Goal: Task Accomplishment & Management: Complete application form

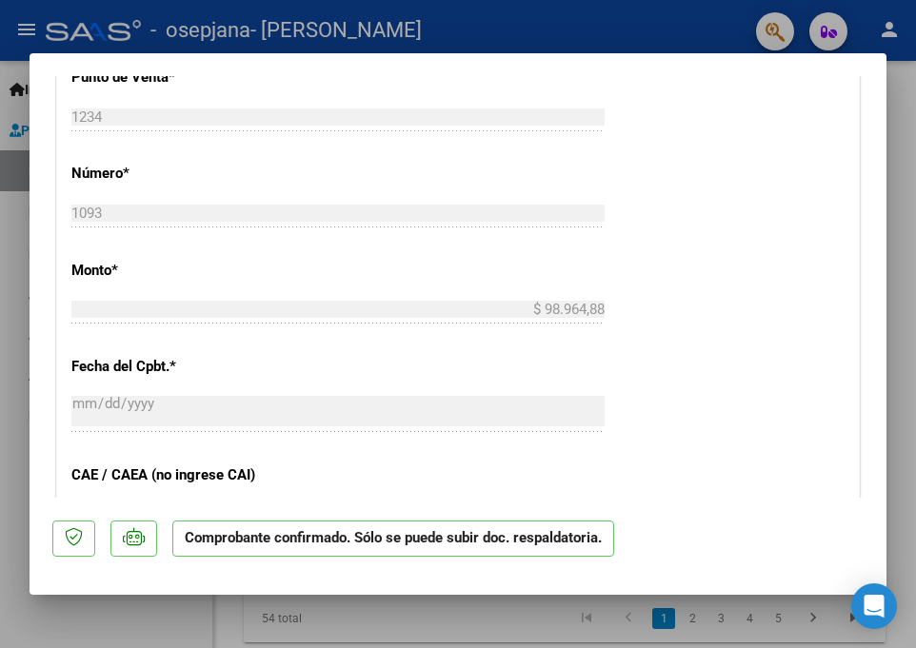
scroll to position [1143, 0]
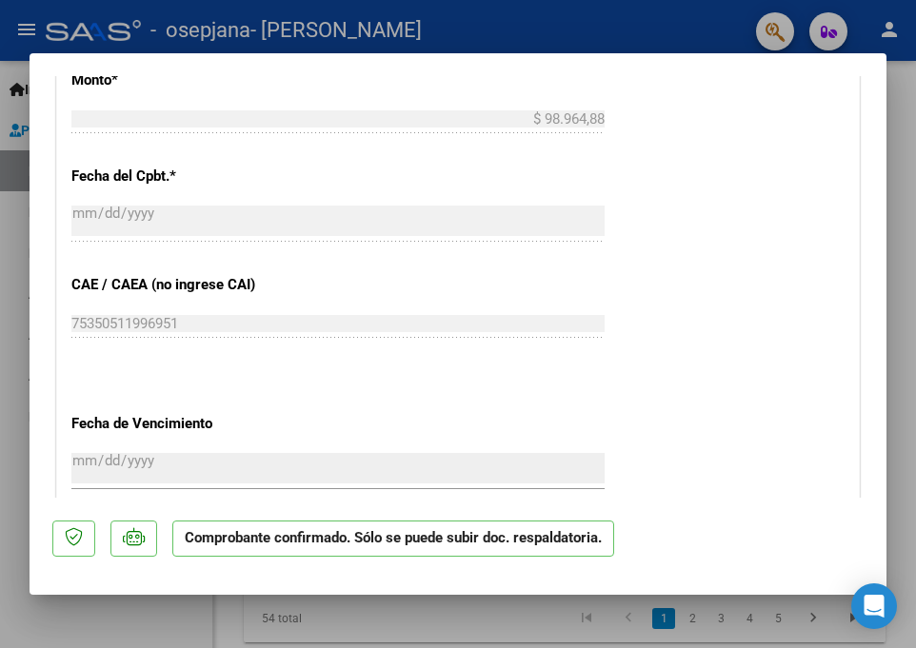
click at [907, 186] on div at bounding box center [458, 324] width 916 height 648
type input "$ 0,00"
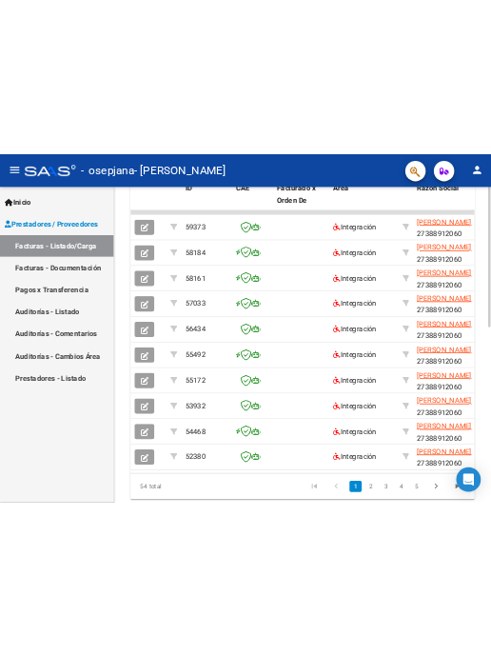
scroll to position [0, 0]
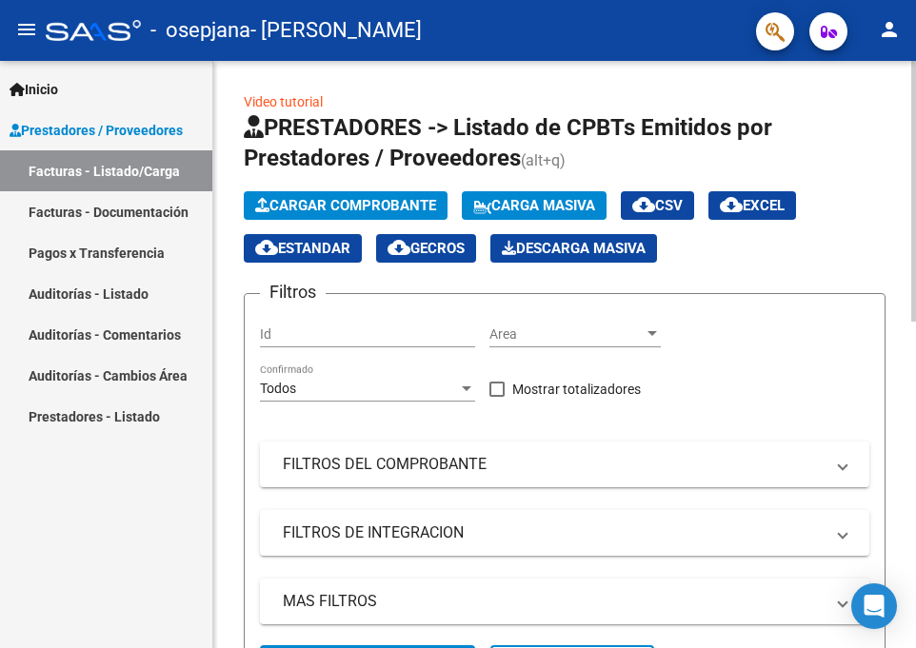
click at [351, 217] on button "Cargar Comprobante" at bounding box center [346, 205] width 204 height 29
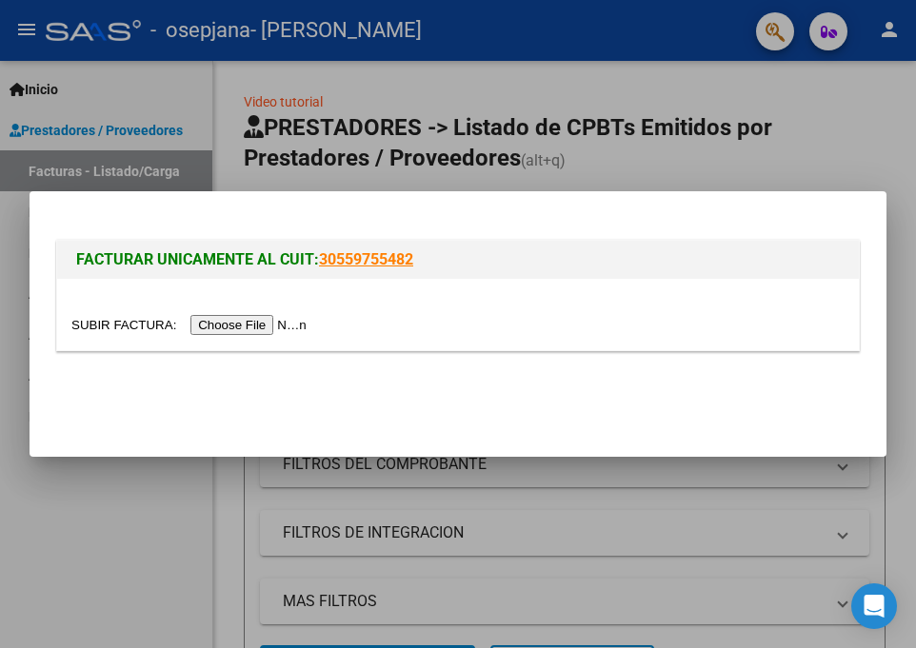
click at [208, 316] on input "file" at bounding box center [191, 325] width 241 height 20
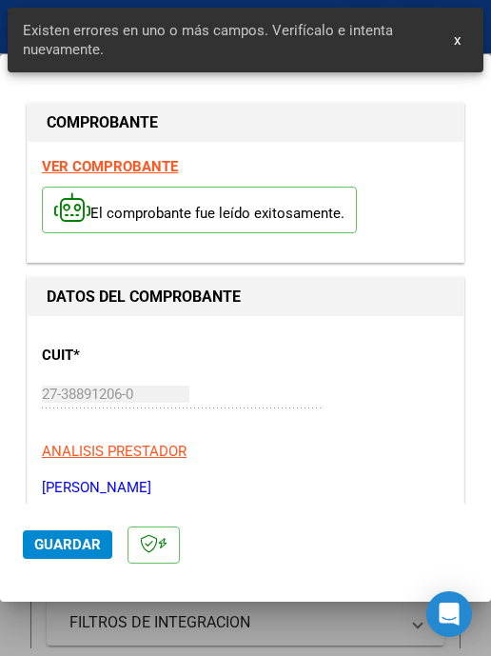
scroll to position [468, 0]
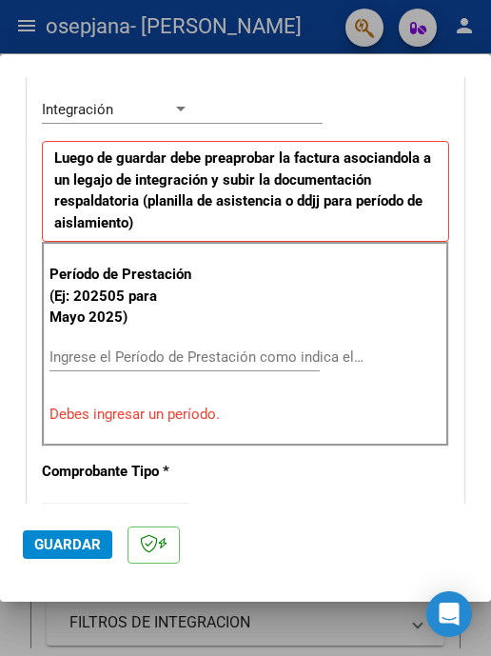
click at [168, 356] on input "Ingrese el Período de Prestación como indica el ejemplo" at bounding box center [124, 357] width 148 height 17
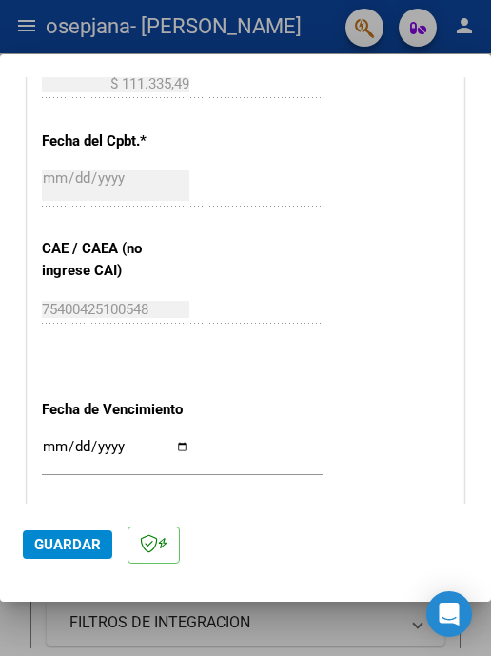
scroll to position [1325, 0]
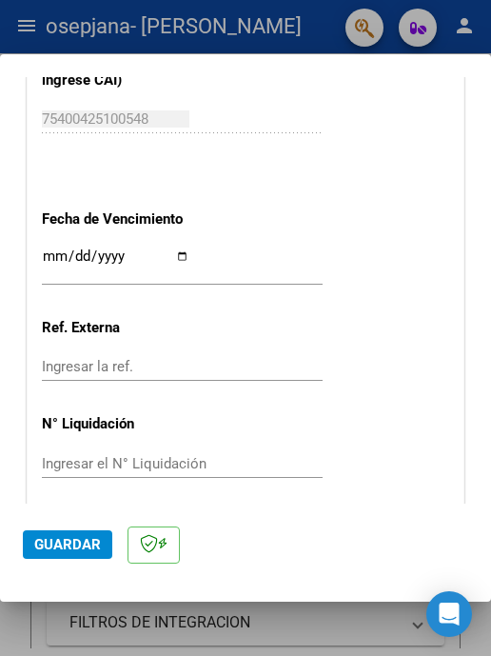
type input "202509"
click at [178, 261] on input "Ingresar la fecha" at bounding box center [116, 264] width 148 height 30
type input "[DATE]"
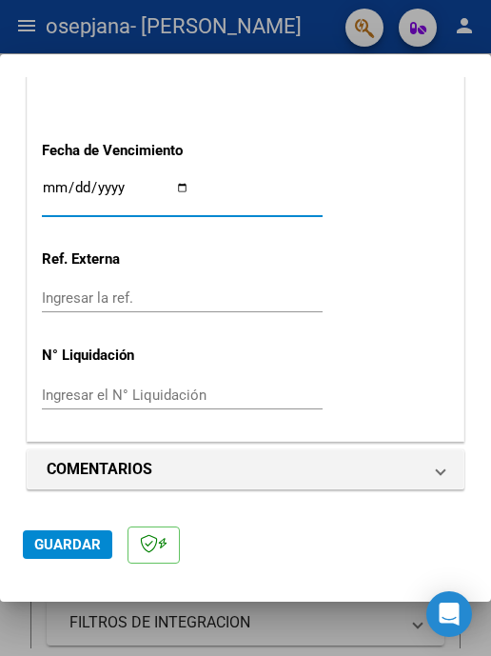
click at [82, 538] on span "Guardar" at bounding box center [67, 544] width 67 height 17
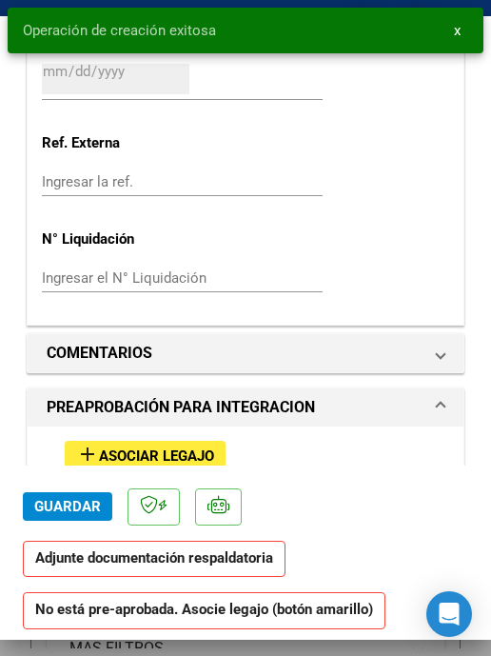
scroll to position [1619, 0]
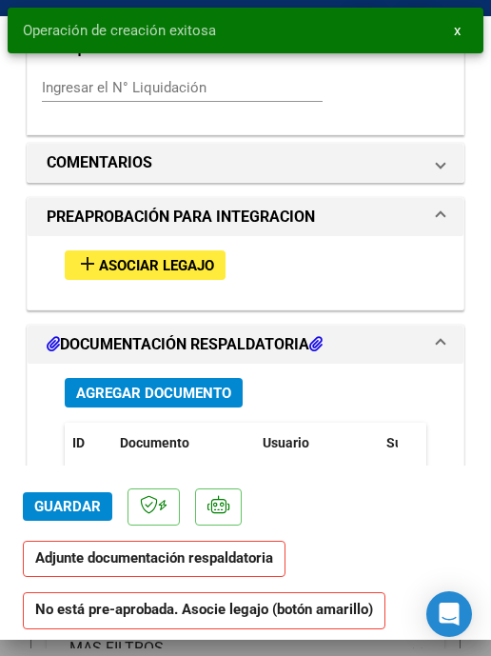
click at [170, 254] on button "add Asociar Legajo" at bounding box center [145, 265] width 161 height 30
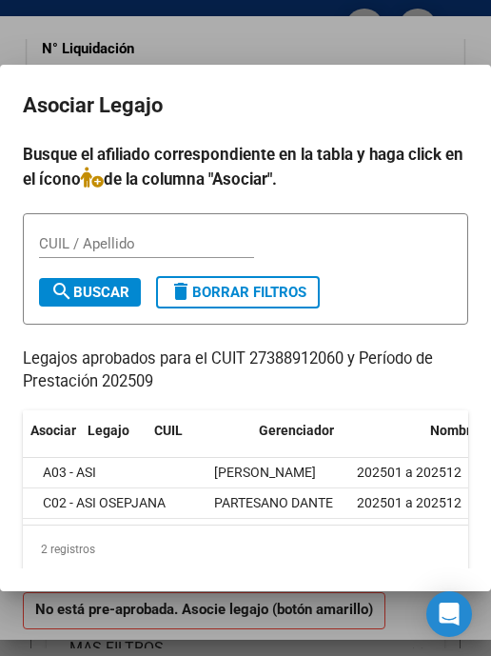
scroll to position [0, 0]
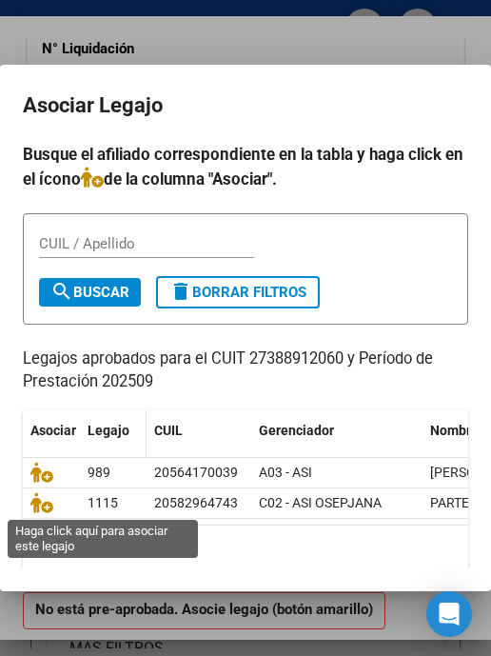
click at [46, 507] on icon at bounding box center [41, 502] width 23 height 21
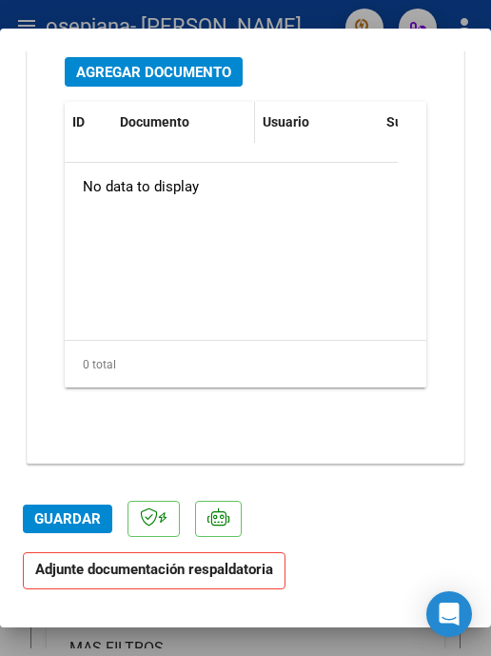
scroll to position [2080, 0]
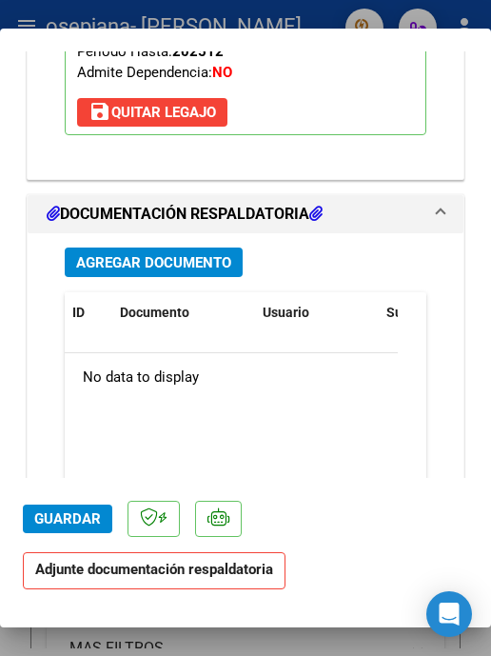
click at [177, 261] on span "Agregar Documento" at bounding box center [153, 262] width 155 height 17
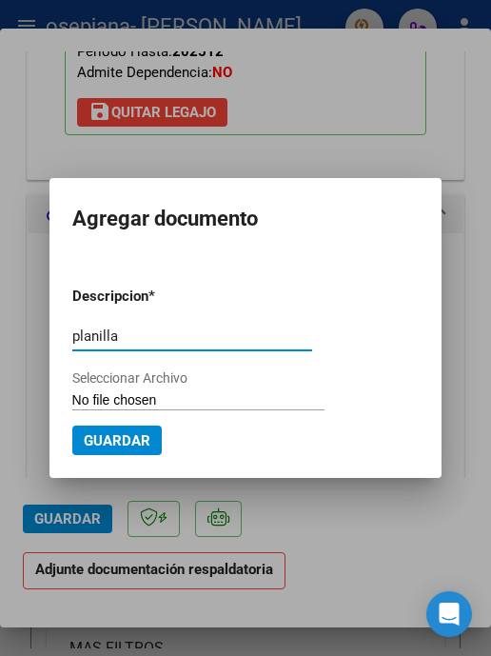
type input "planilla"
click at [182, 398] on input "Seleccionar Archivo" at bounding box center [198, 401] width 252 height 18
type input "C:\fakepath\PLANILLA-PARTESANODANTE-PSP-SEPTIEMBRE25.pdf"
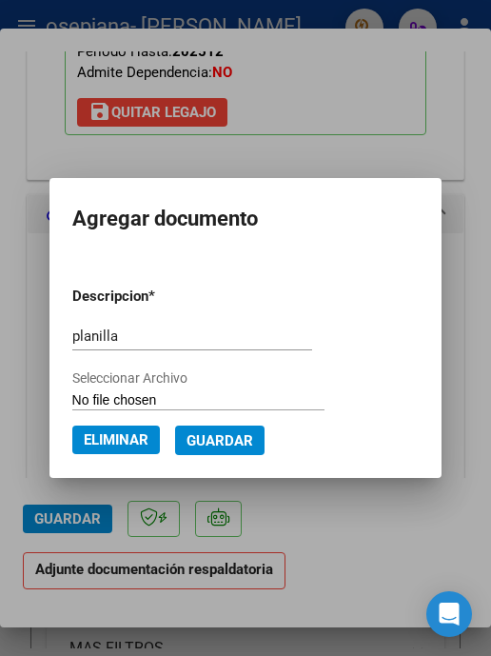
click at [222, 451] on button "Guardar" at bounding box center [220, 441] width 90 height 30
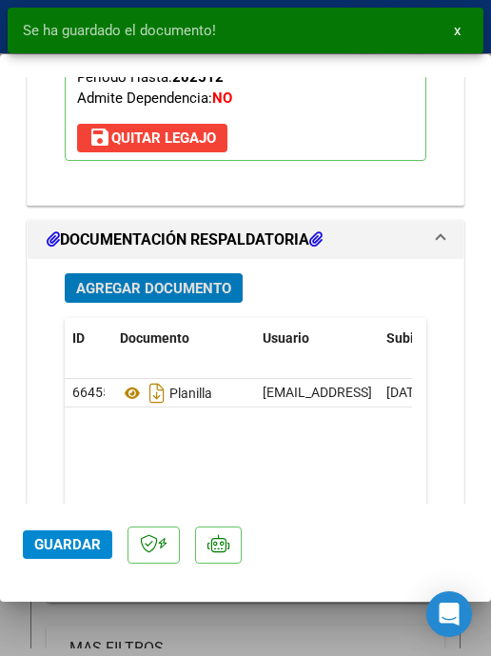
scroll to position [2270, 0]
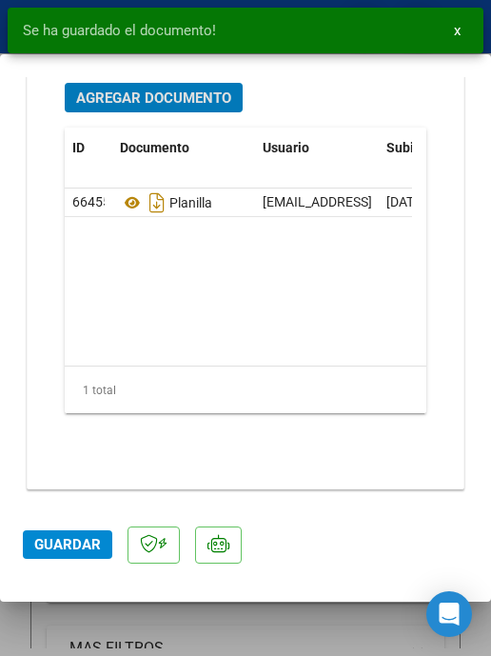
click at [95, 538] on span "Guardar" at bounding box center [67, 544] width 67 height 17
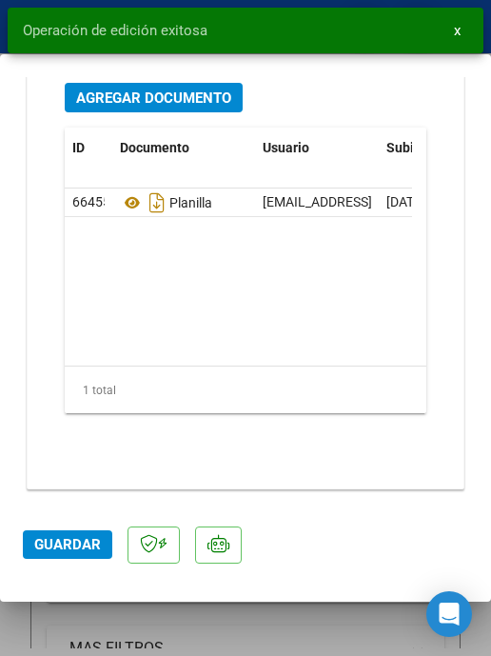
drag, startPoint x: 144, startPoint y: 641, endPoint x: 152, endPoint y: 633, distance: 11.5
click at [152, 633] on div at bounding box center [245, 328] width 491 height 656
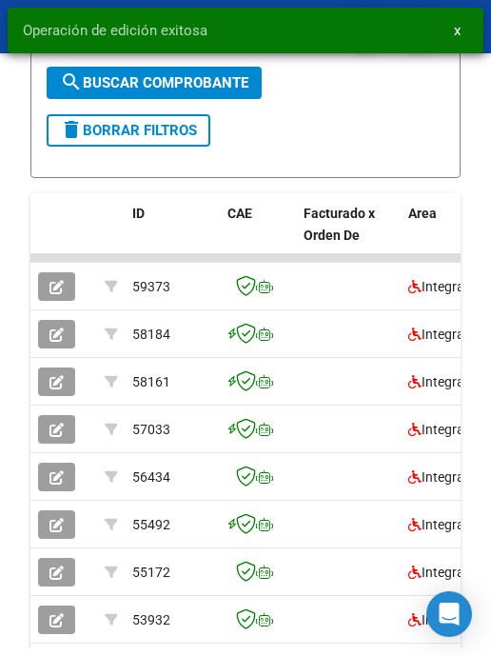
scroll to position [668, 0]
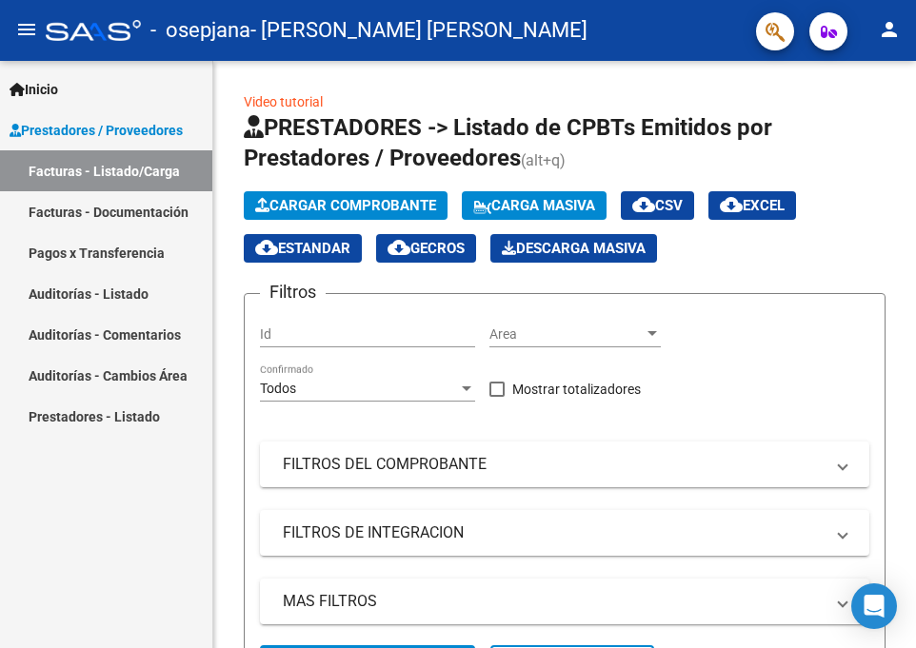
click at [882, 29] on mat-icon "person" at bounding box center [889, 29] width 23 height 23
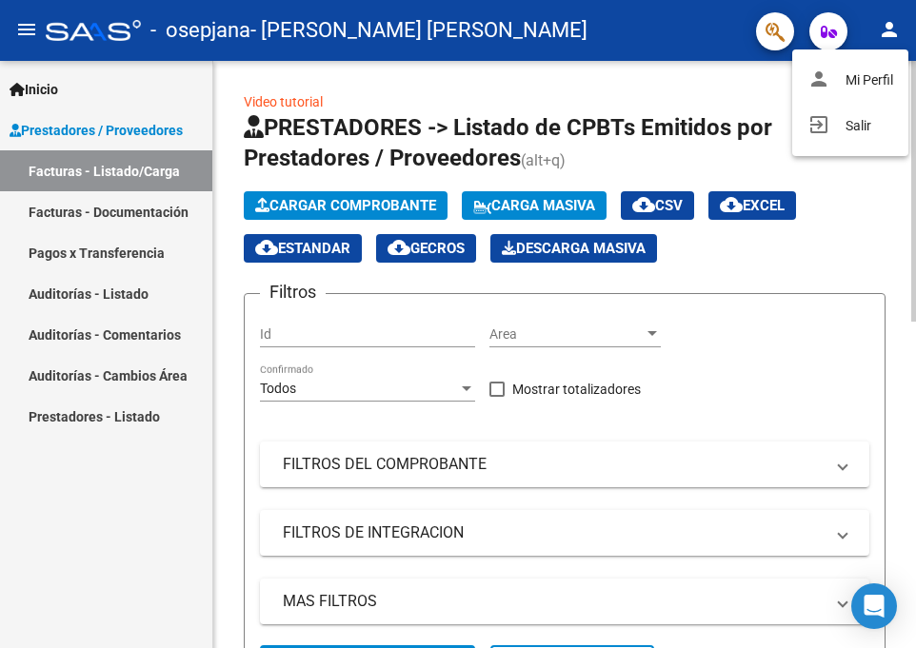
click at [830, 124] on button "exit_to_app Salir" at bounding box center [850, 126] width 116 height 46
click at [417, 207] on span "Cargar Comprobante" at bounding box center [345, 205] width 181 height 17
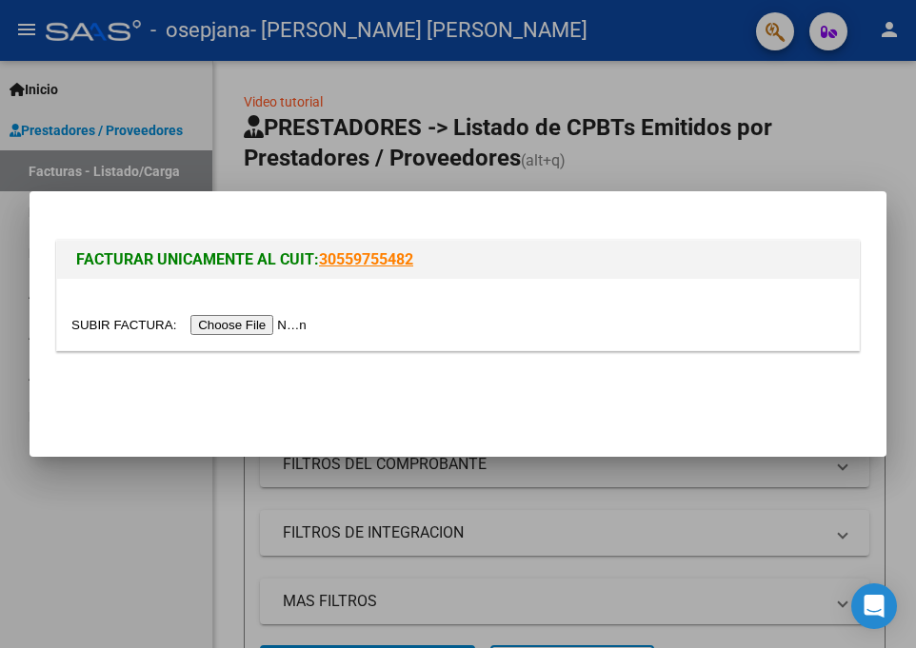
click at [262, 328] on input "file" at bounding box center [191, 325] width 241 height 20
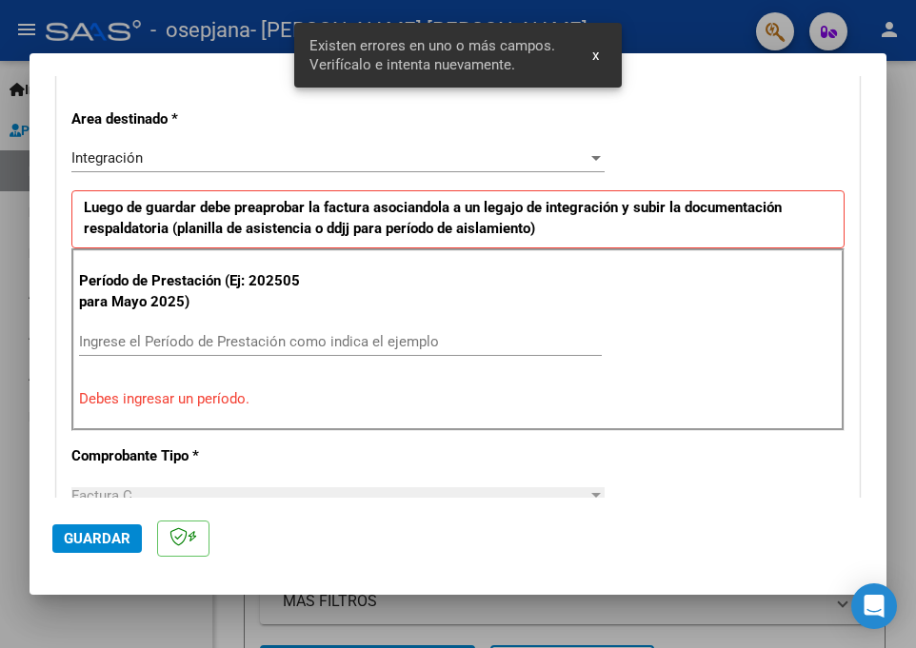
scroll to position [608, 0]
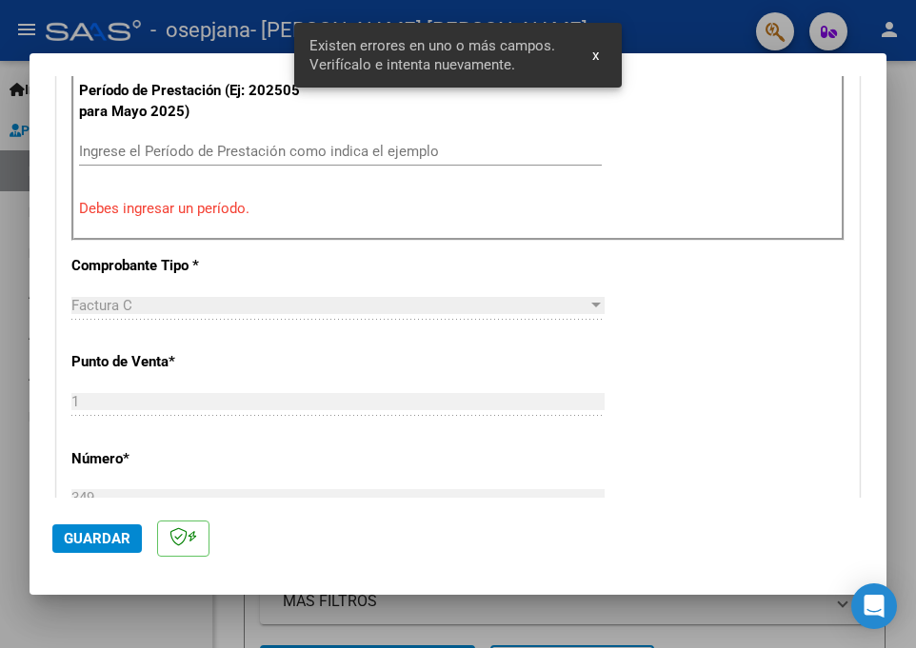
click at [242, 152] on input "Ingrese el Período de Prestación como indica el ejemplo" at bounding box center [340, 151] width 523 height 17
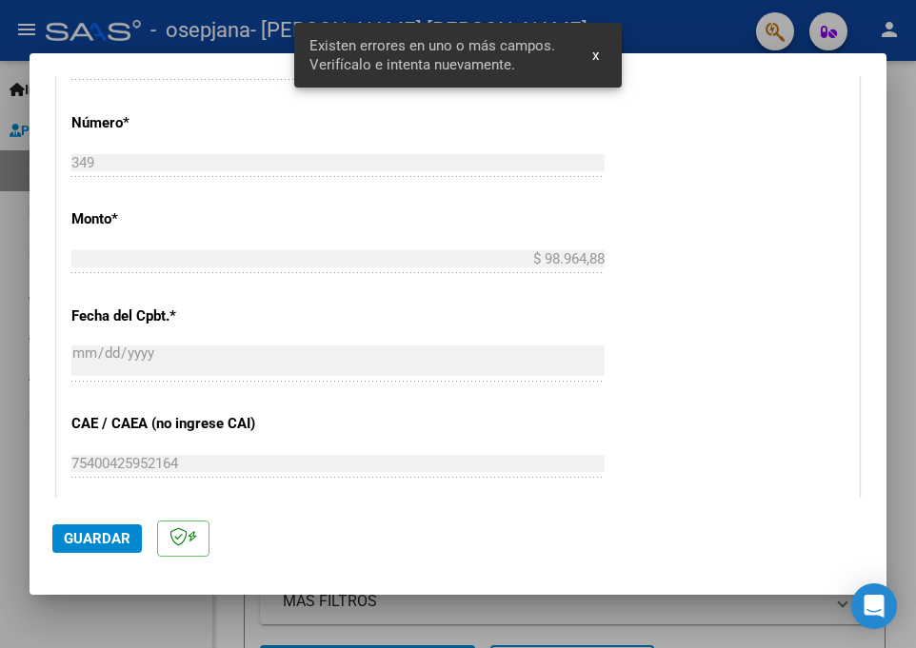
scroll to position [1084, 0]
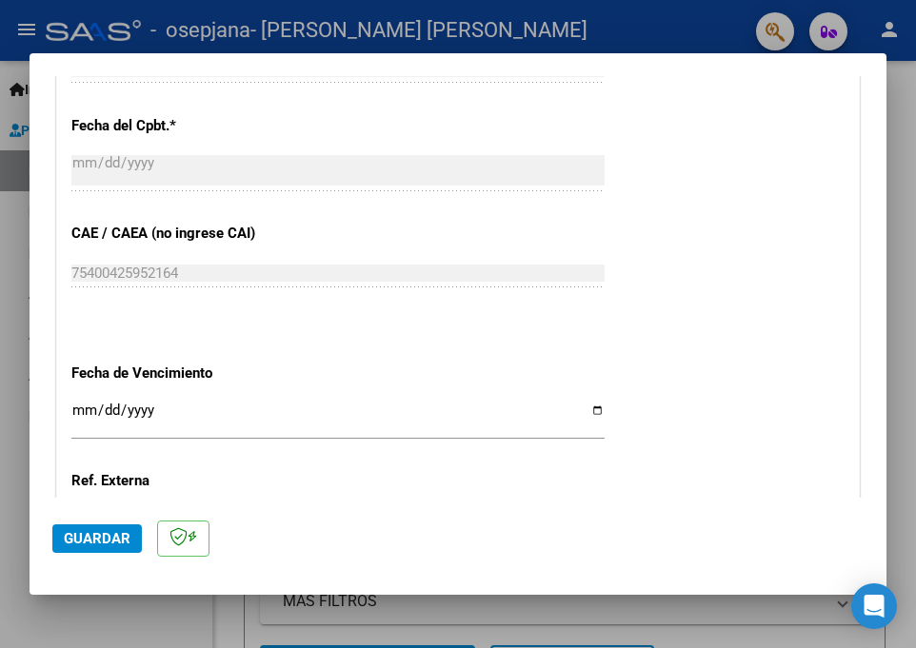
type input "202509"
click at [160, 415] on input "Ingresar la fecha" at bounding box center [337, 418] width 533 height 30
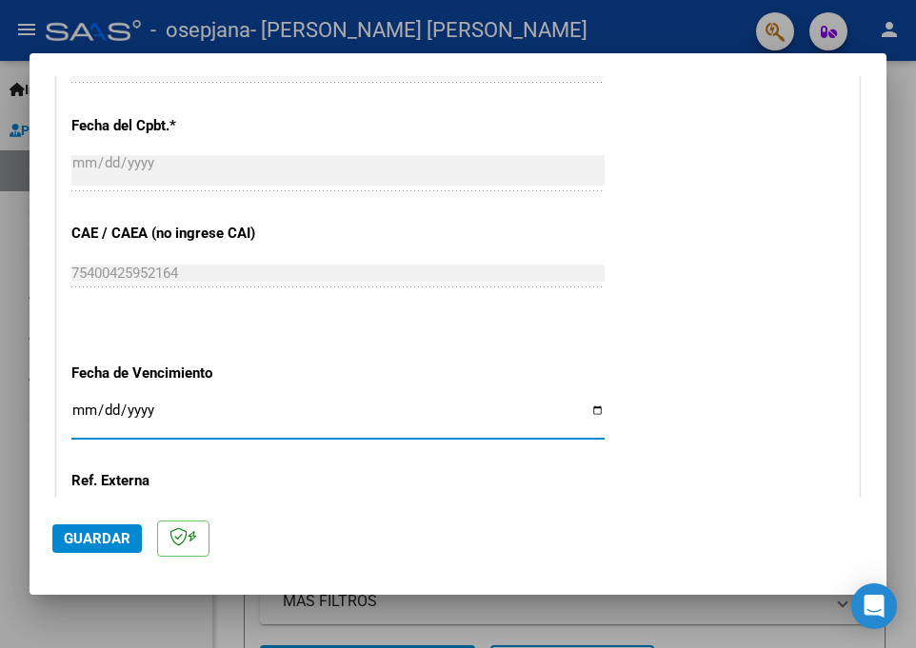
click at [75, 408] on input "Ingresar la fecha" at bounding box center [337, 418] width 533 height 30
type input "[DATE]"
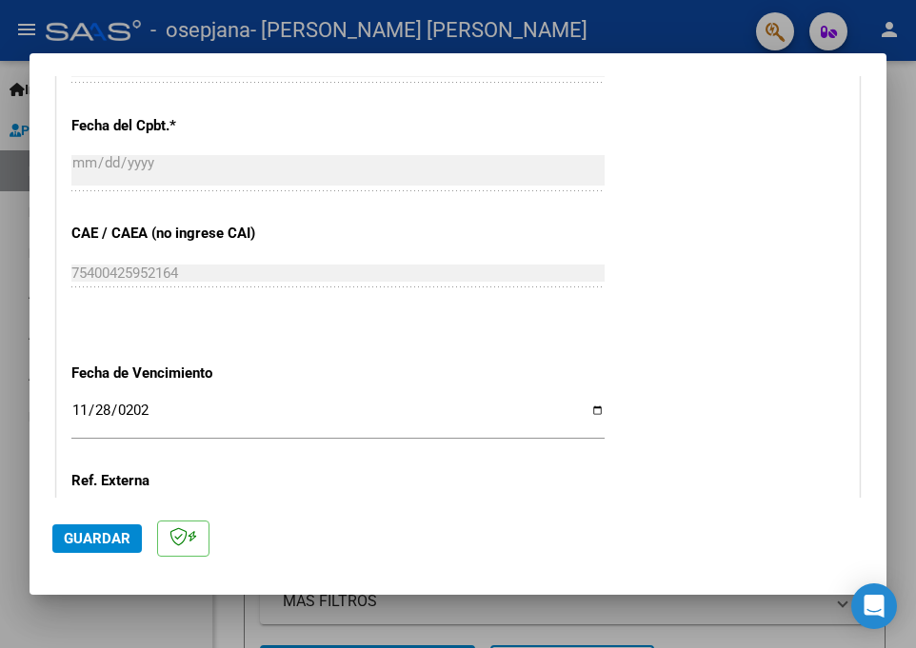
scroll to position [1312, 0]
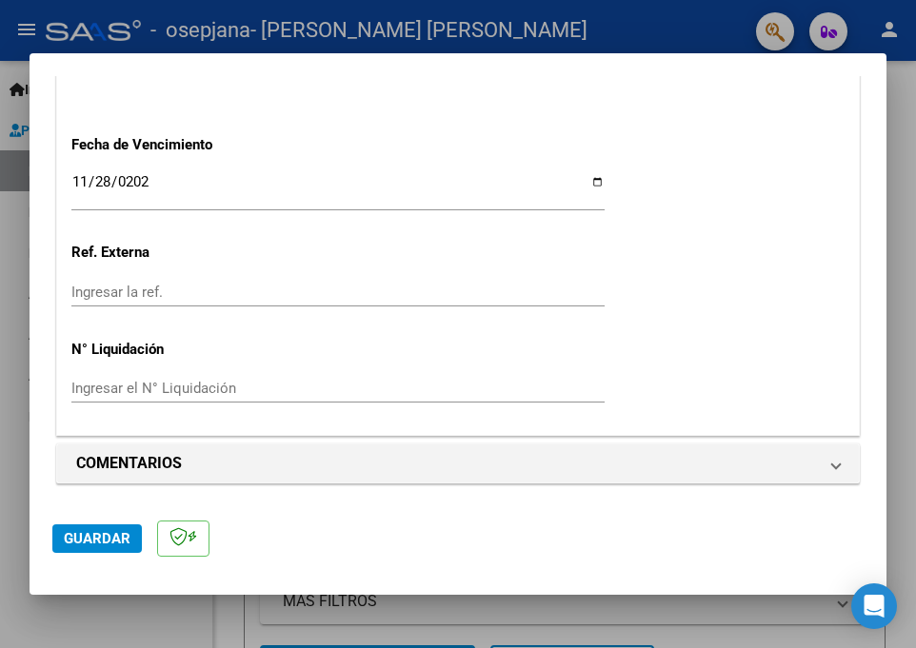
click at [109, 527] on button "Guardar" at bounding box center [97, 539] width 90 height 29
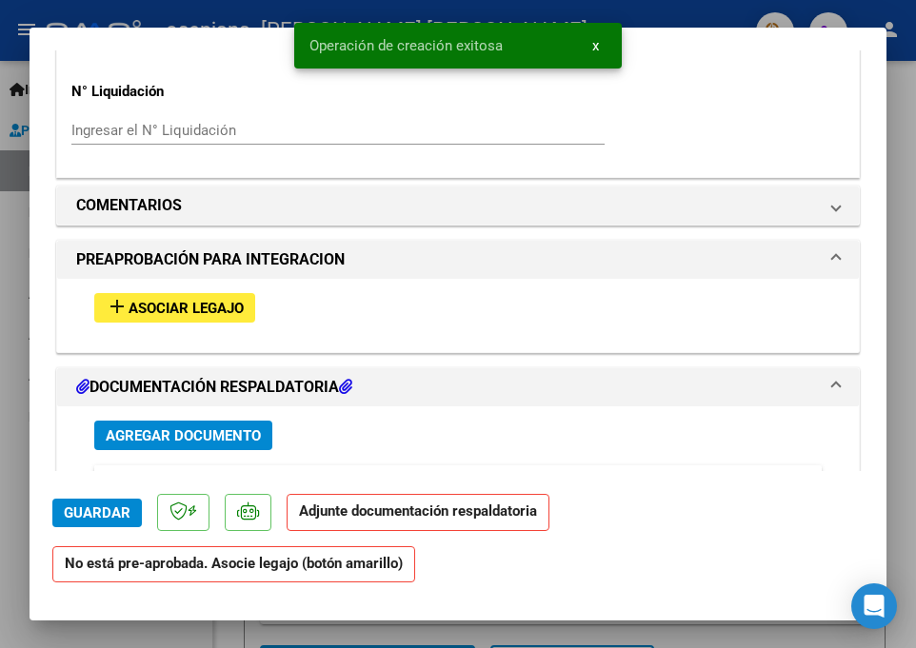
scroll to position [1524, 0]
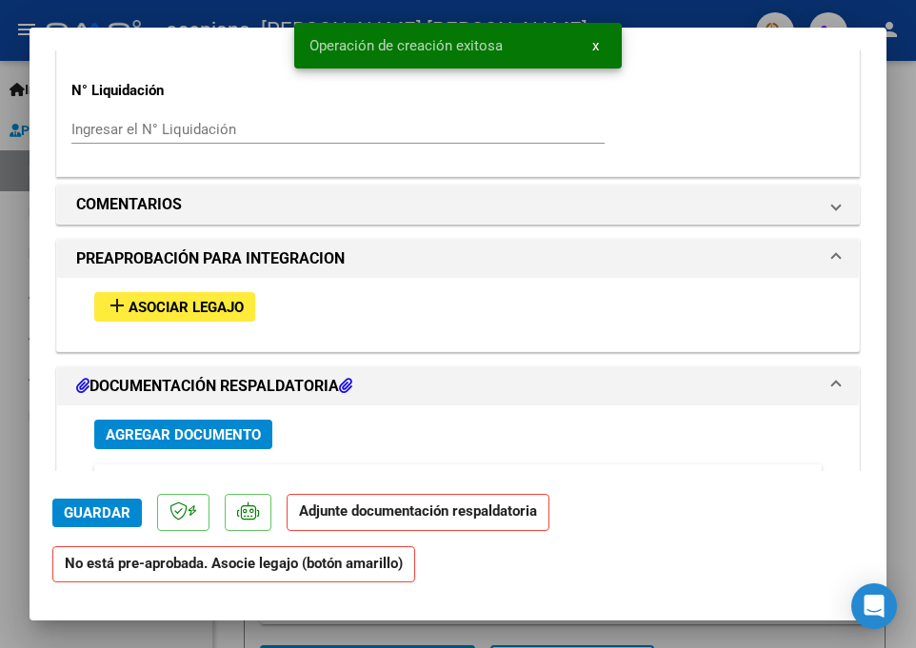
click at [162, 313] on span "Asociar Legajo" at bounding box center [186, 307] width 115 height 17
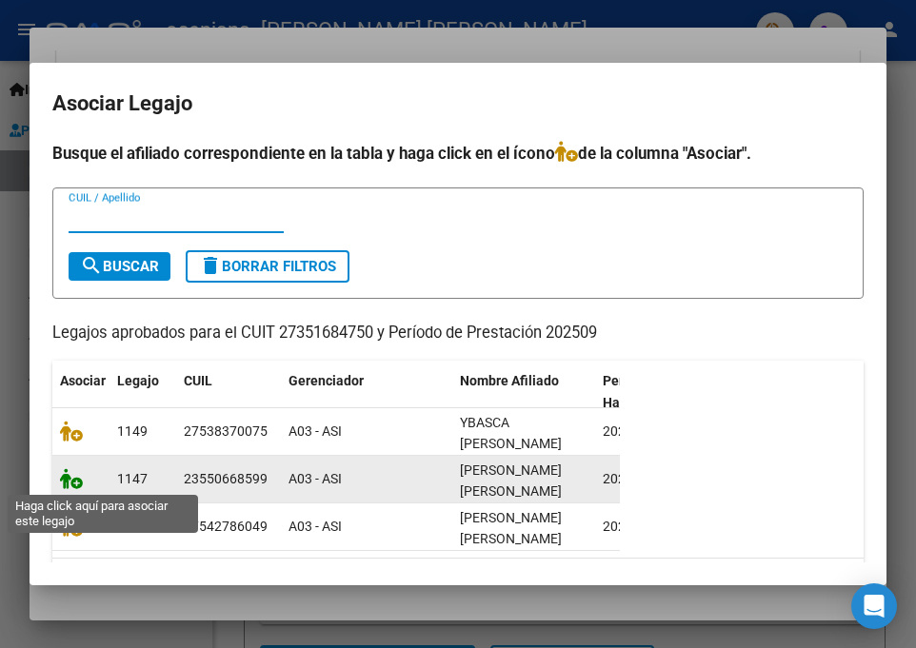
click at [77, 475] on icon at bounding box center [71, 479] width 23 height 21
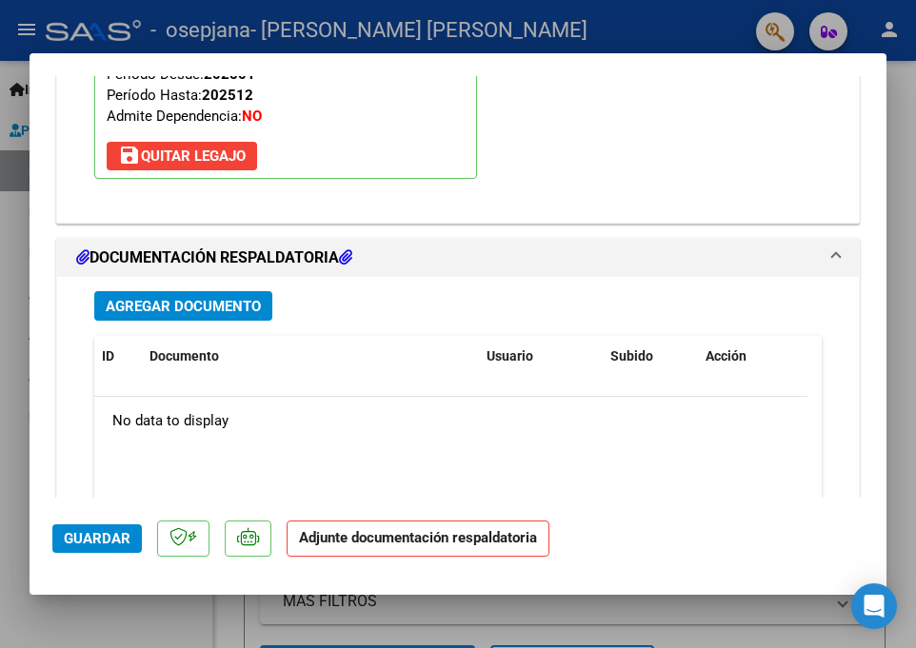
scroll to position [2138, 0]
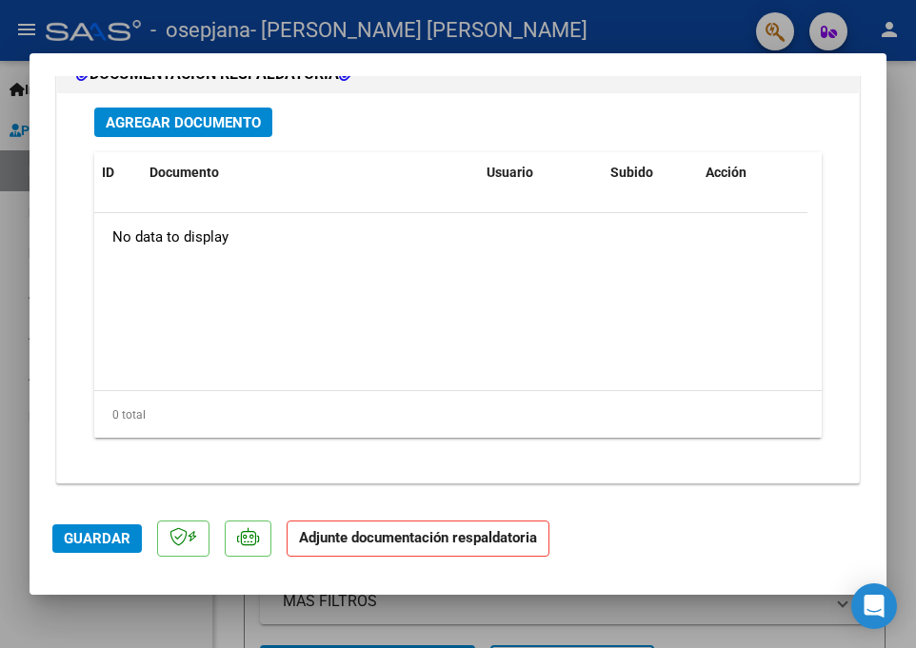
click at [209, 127] on span "Agregar Documento" at bounding box center [183, 122] width 155 height 17
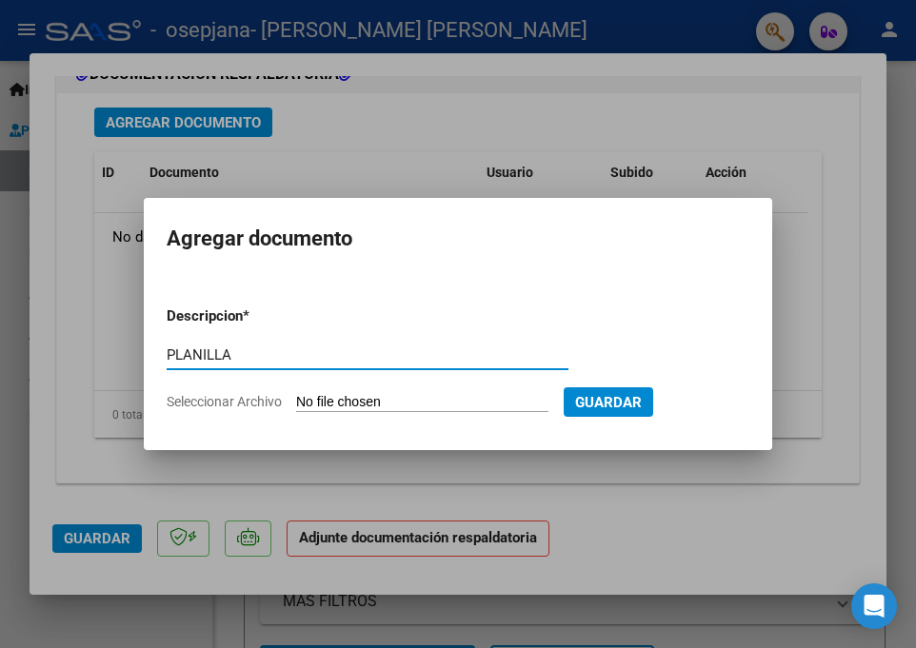
type input "PLANILLA"
click at [389, 405] on input "Seleccionar Archivo" at bounding box center [422, 403] width 252 height 18
type input "C:\fakepath\PLANILLA-BAUTISTAFABRIZIO-TO-SEPTIEMBRE2.pdf"
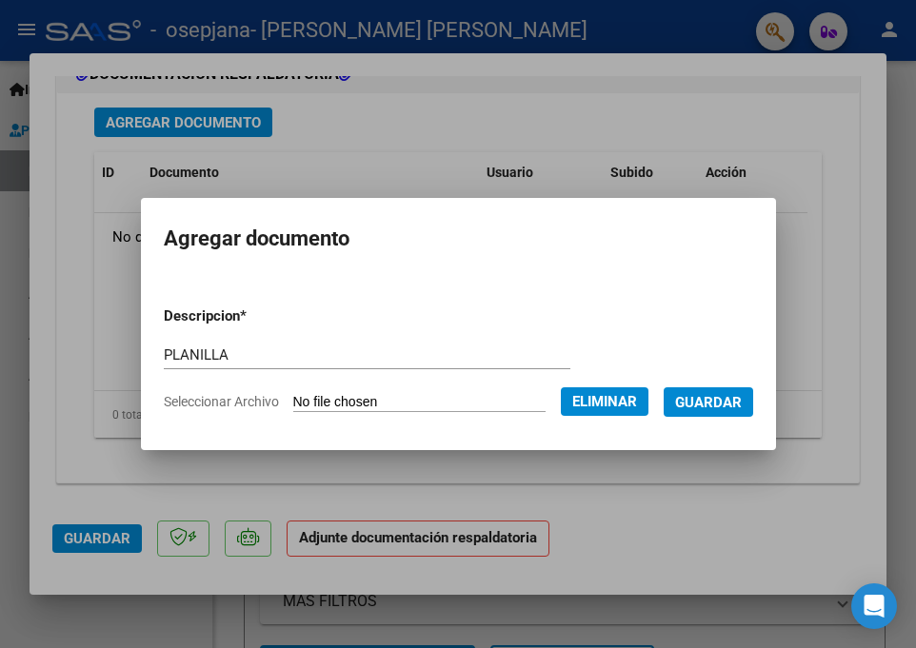
click at [718, 403] on span "Guardar" at bounding box center [708, 402] width 67 height 17
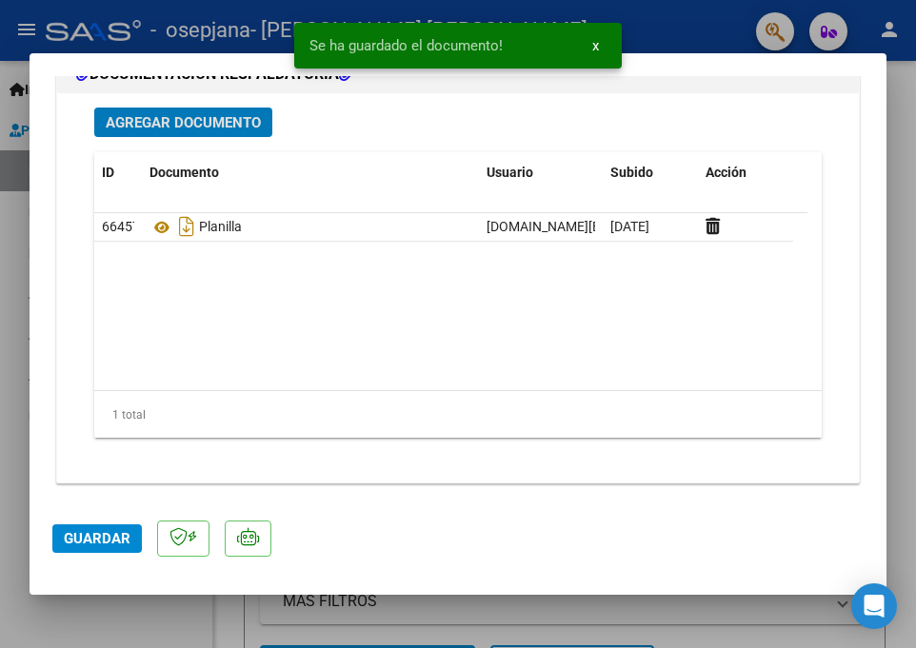
click at [75, 540] on span "Guardar" at bounding box center [97, 538] width 67 height 17
click at [14, 405] on div at bounding box center [458, 324] width 916 height 648
type input "$ 0,00"
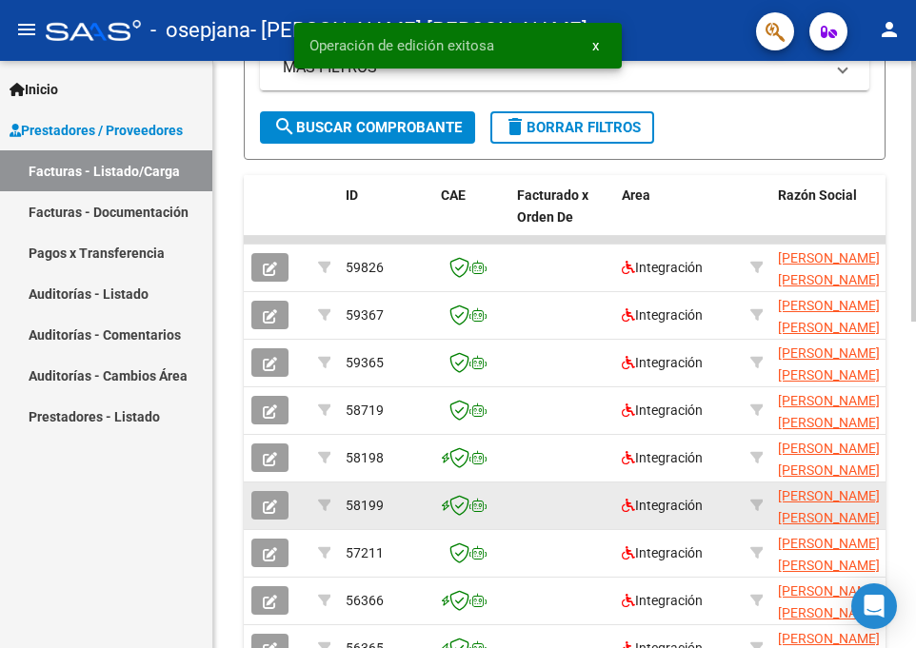
scroll to position [571, 0]
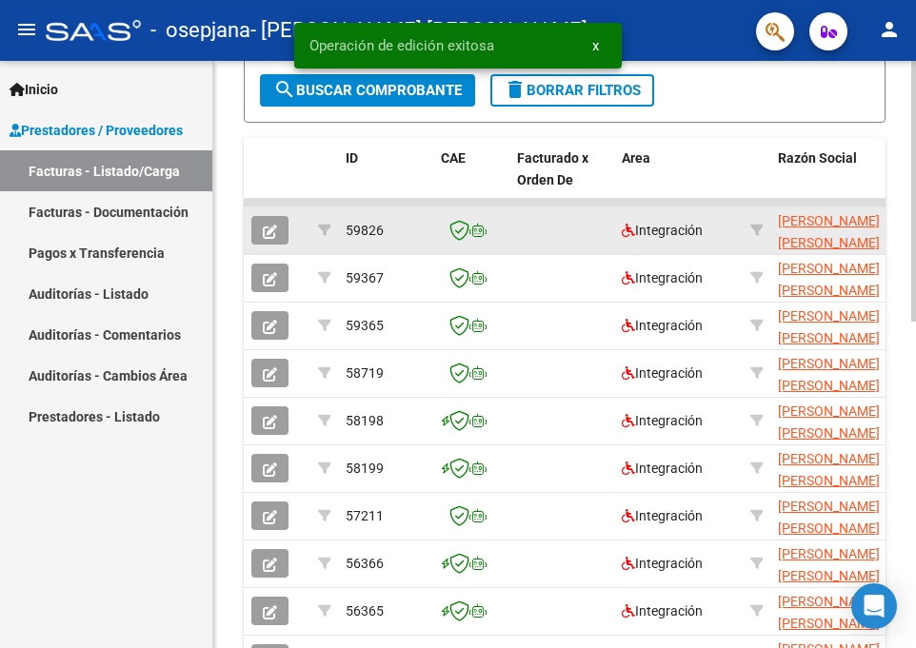
click at [270, 223] on span "button" at bounding box center [270, 230] width 14 height 17
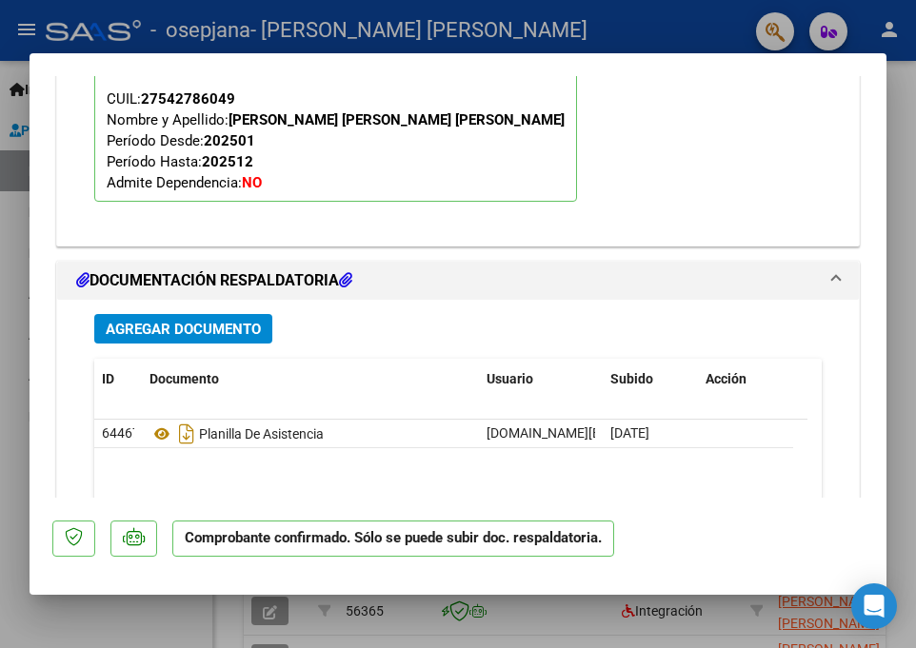
scroll to position [2000, 0]
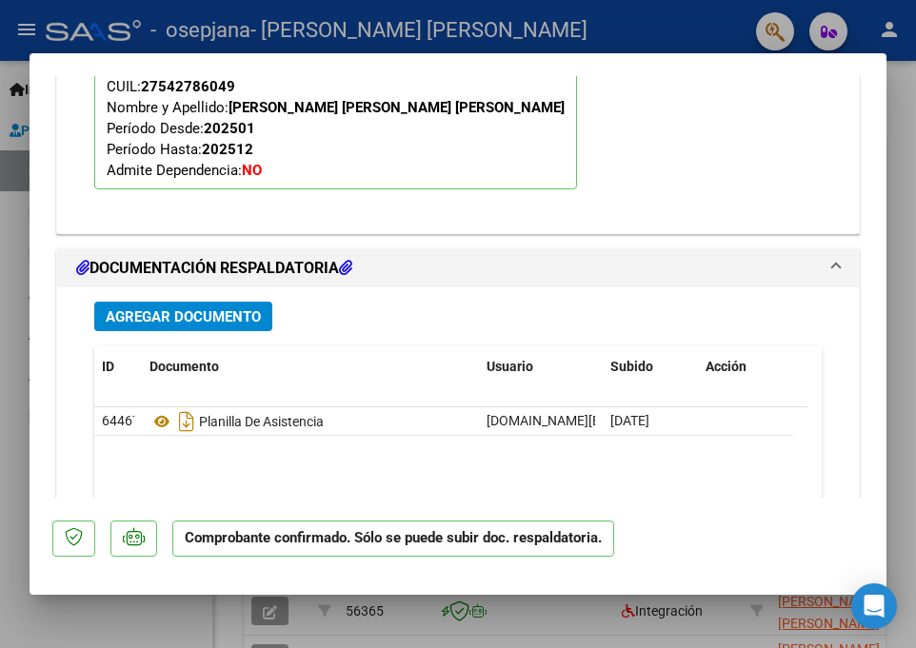
drag, startPoint x: 130, startPoint y: 635, endPoint x: 165, endPoint y: 591, distance: 56.2
click at [130, 633] on div at bounding box center [458, 324] width 916 height 648
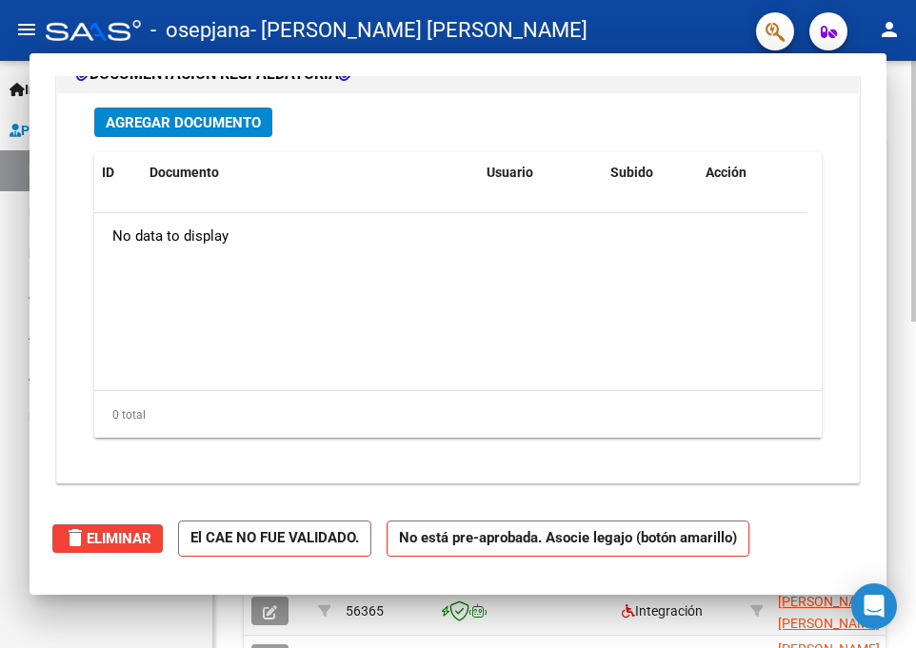
scroll to position [0, 0]
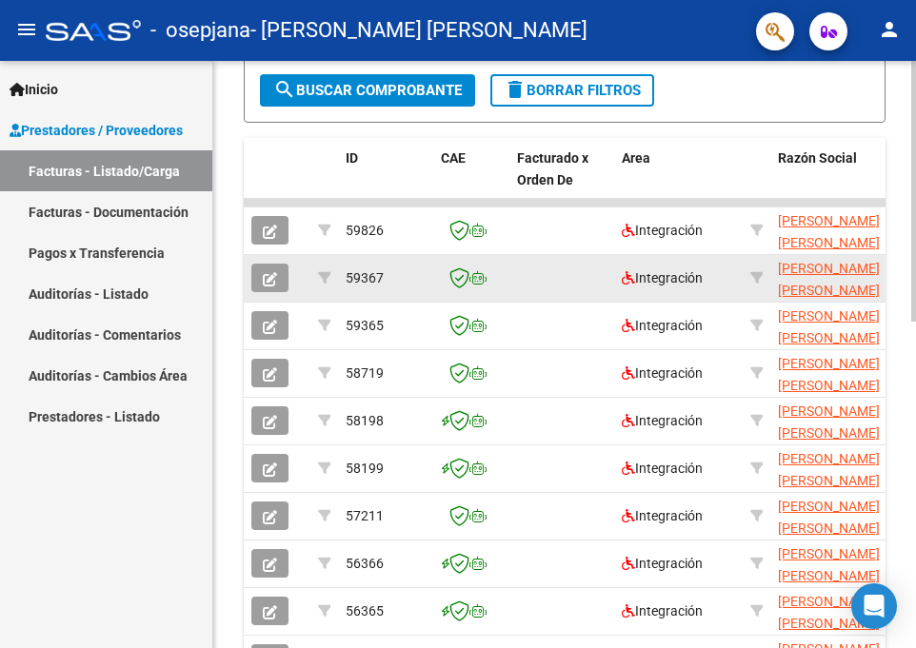
click at [268, 286] on icon "button" at bounding box center [270, 279] width 14 height 14
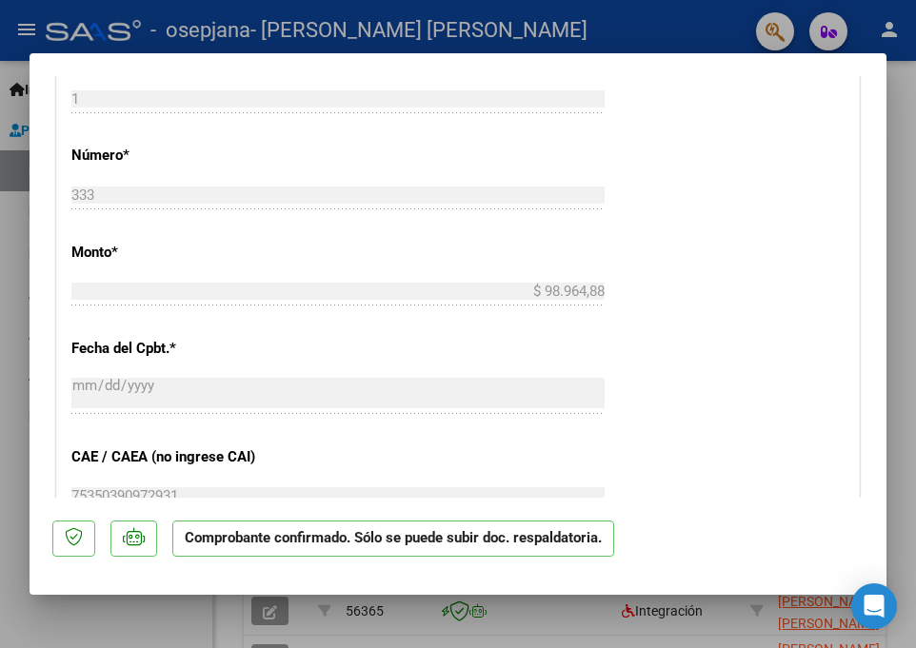
scroll to position [1047, 0]
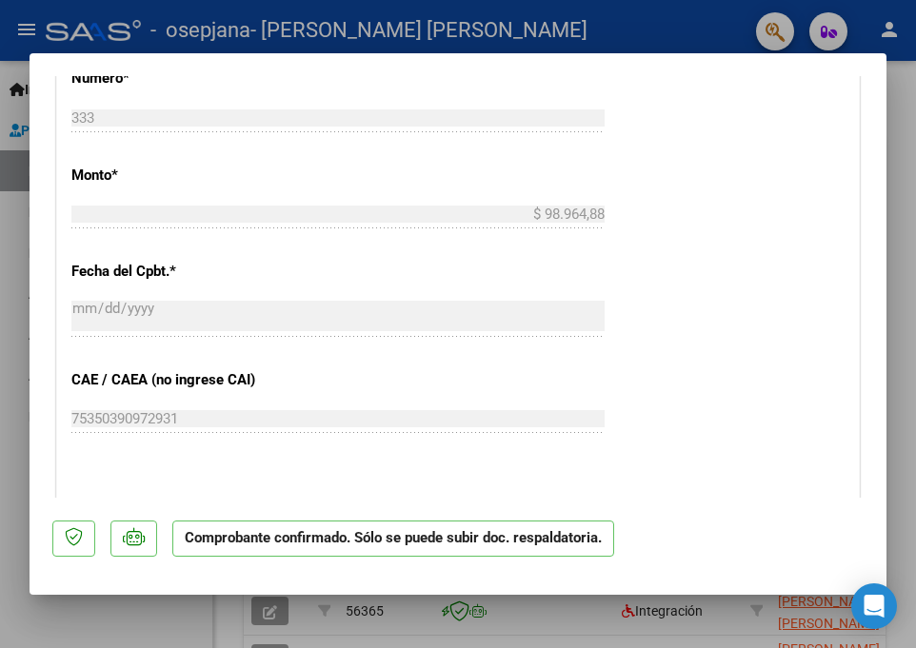
drag, startPoint x: 4, startPoint y: 406, endPoint x: 67, endPoint y: 378, distance: 68.6
click at [3, 409] on div at bounding box center [458, 324] width 916 height 648
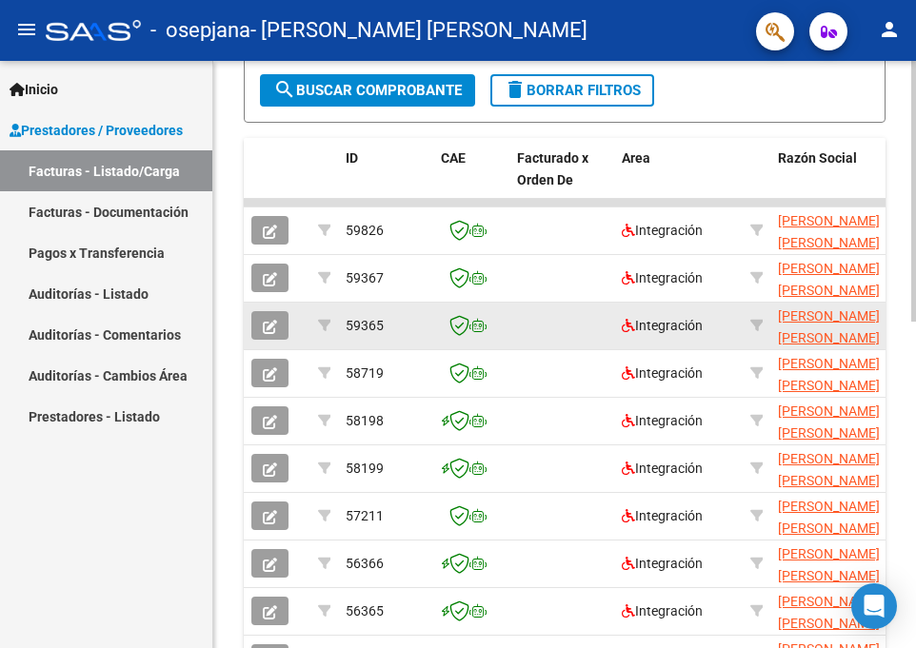
click at [269, 329] on icon "button" at bounding box center [270, 327] width 14 height 14
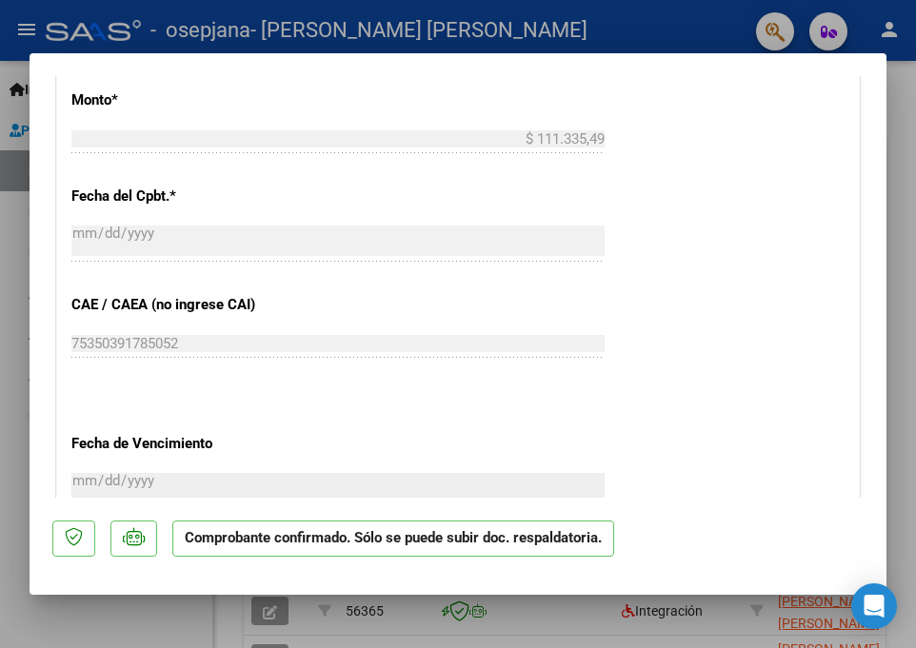
scroll to position [1062, 0]
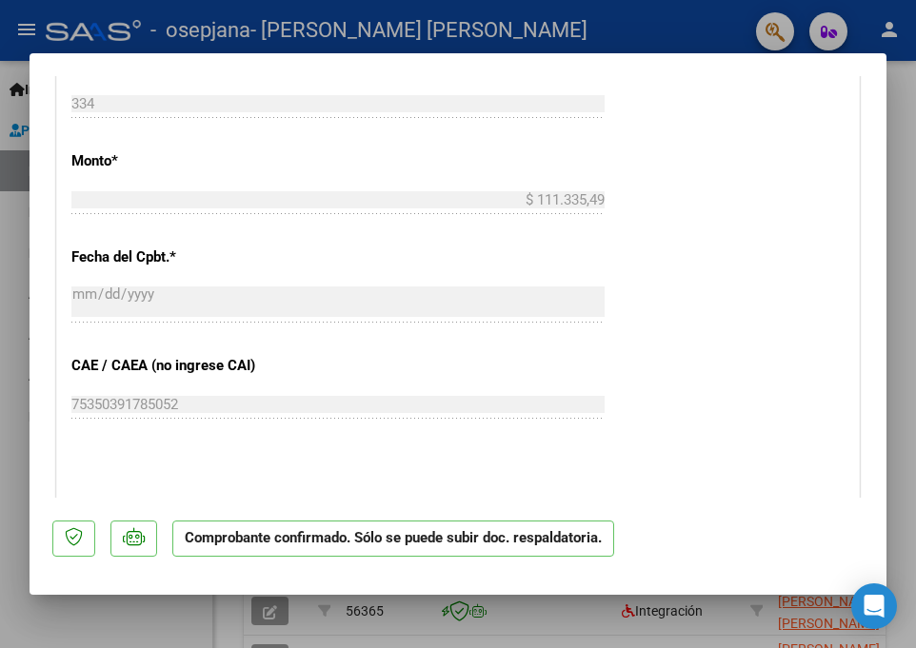
click at [10, 488] on div at bounding box center [458, 324] width 916 height 648
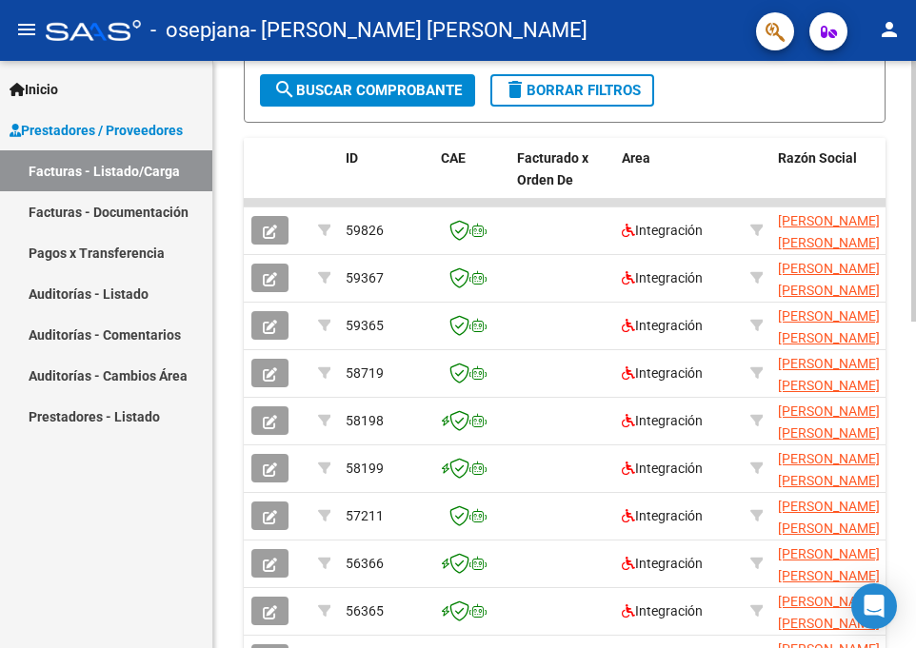
click at [329, 72] on div "MAS FILTROS Todos Con Doc. Respaldatoria Todos Con Trazabilidad Todos Asociado …" at bounding box center [564, 41] width 609 height 67
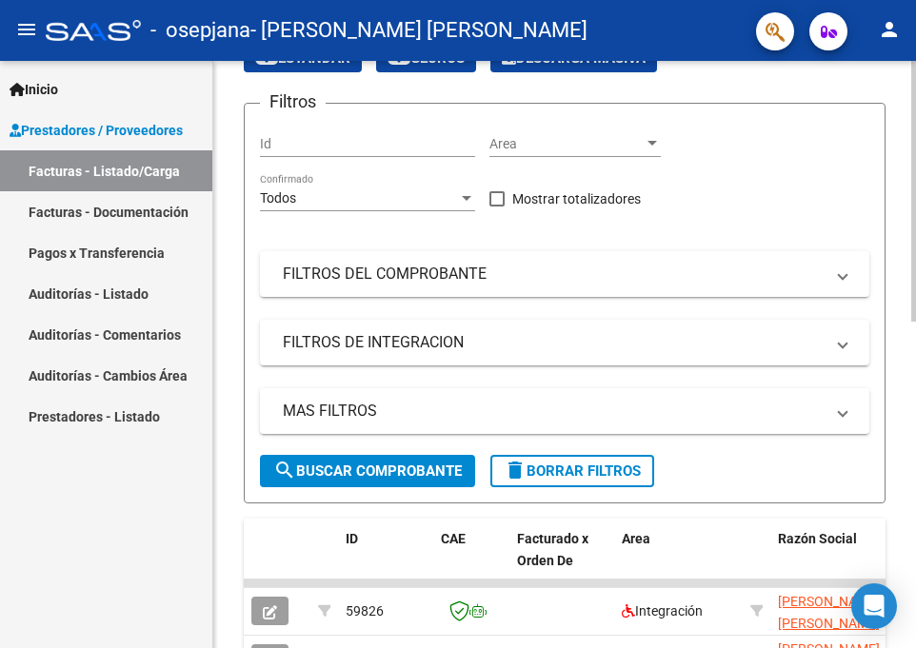
scroll to position [0, 0]
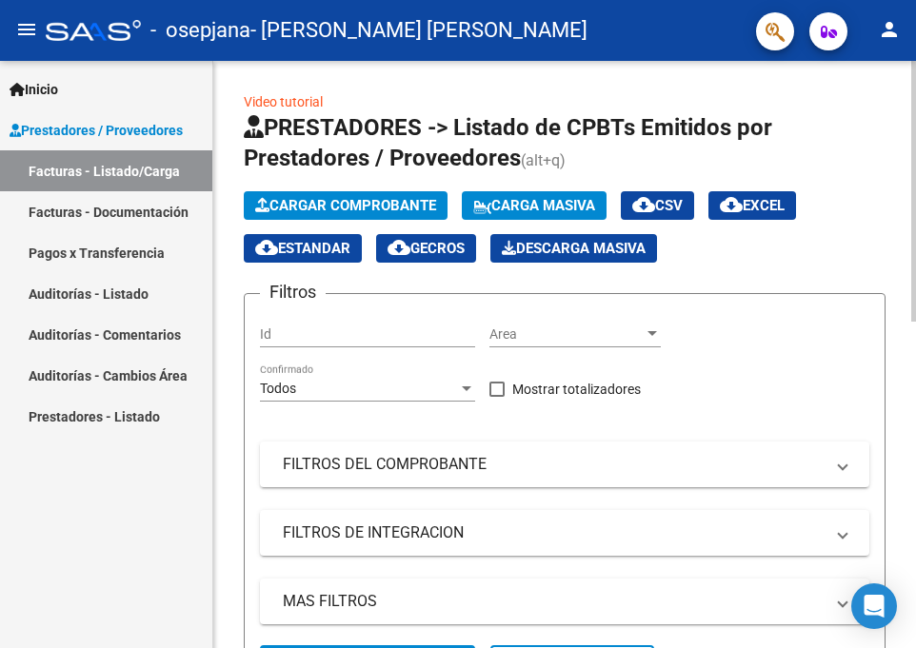
click at [329, 207] on span "Cargar Comprobante" at bounding box center [345, 205] width 181 height 17
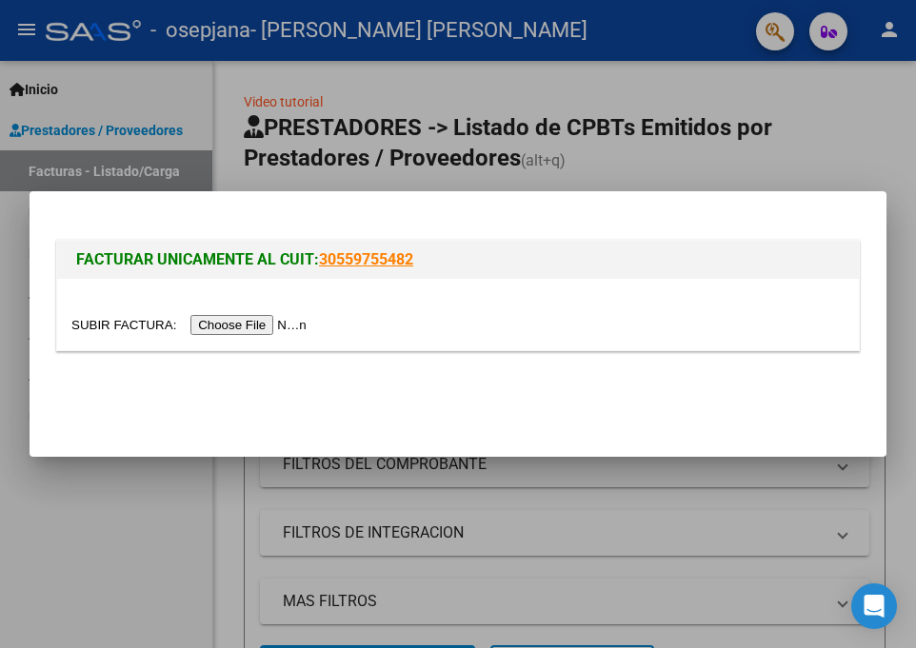
click at [274, 319] on input "file" at bounding box center [191, 325] width 241 height 20
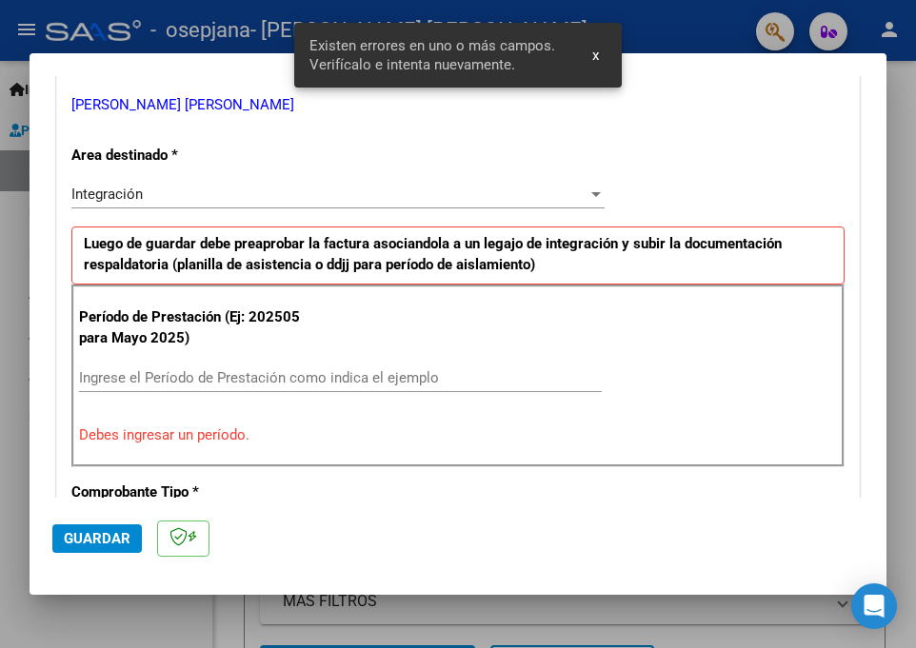
scroll to position [417, 0]
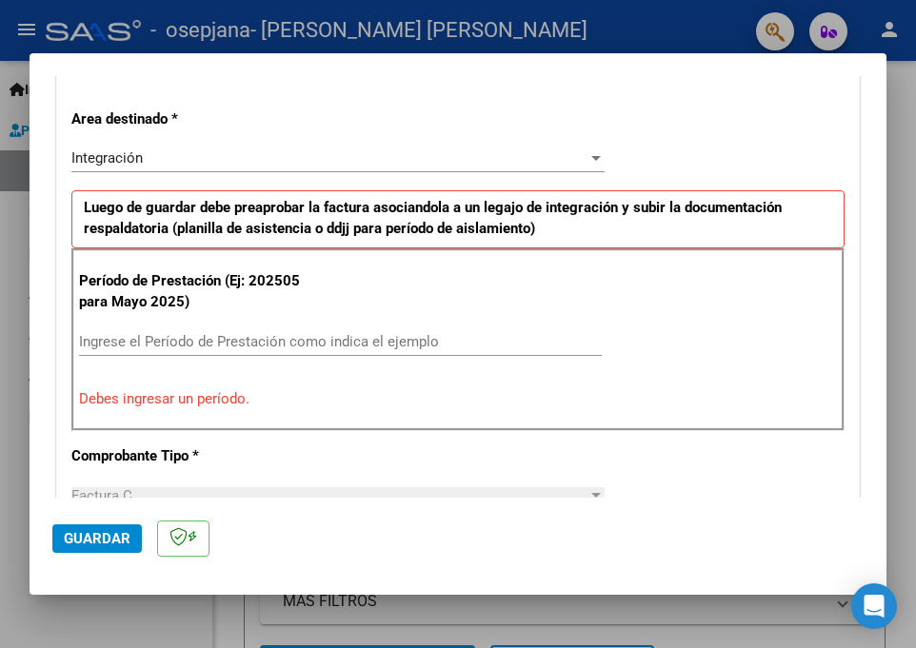
click at [337, 339] on input "Ingrese el Período de Prestación como indica el ejemplo" at bounding box center [340, 341] width 523 height 17
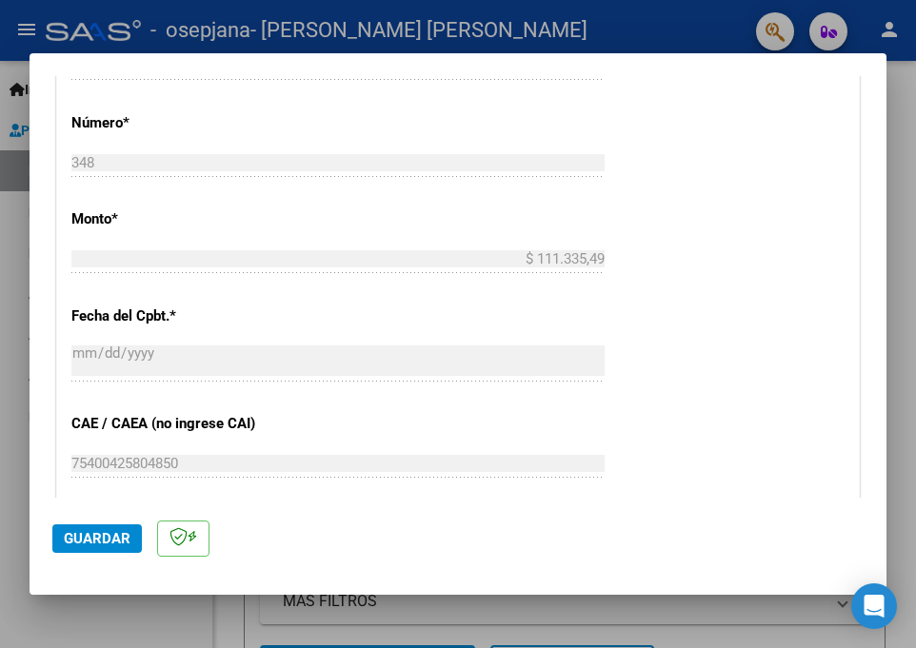
scroll to position [1084, 0]
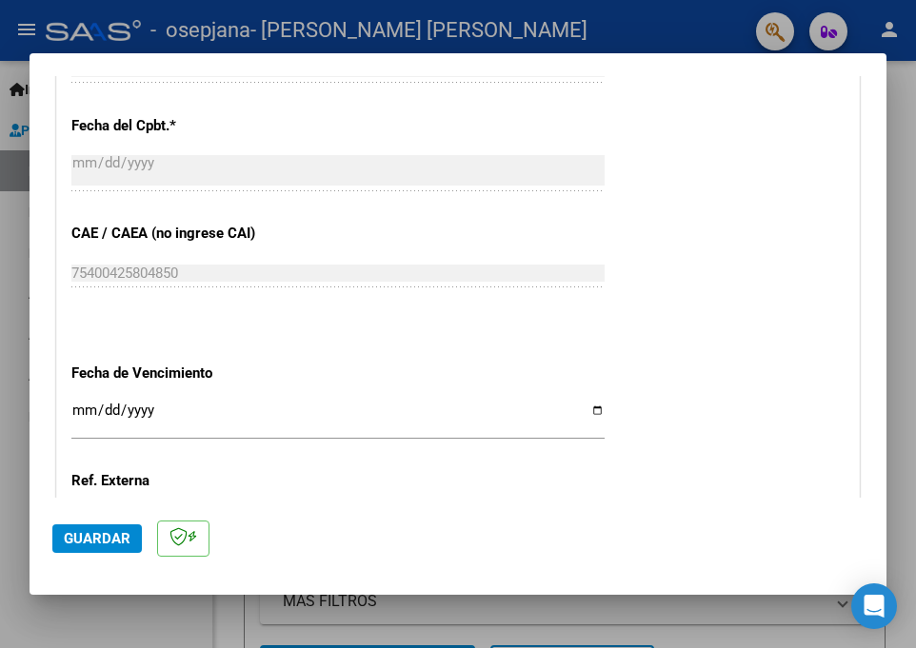
type input "202509"
click at [82, 408] on input "Ingresar la fecha" at bounding box center [337, 418] width 533 height 30
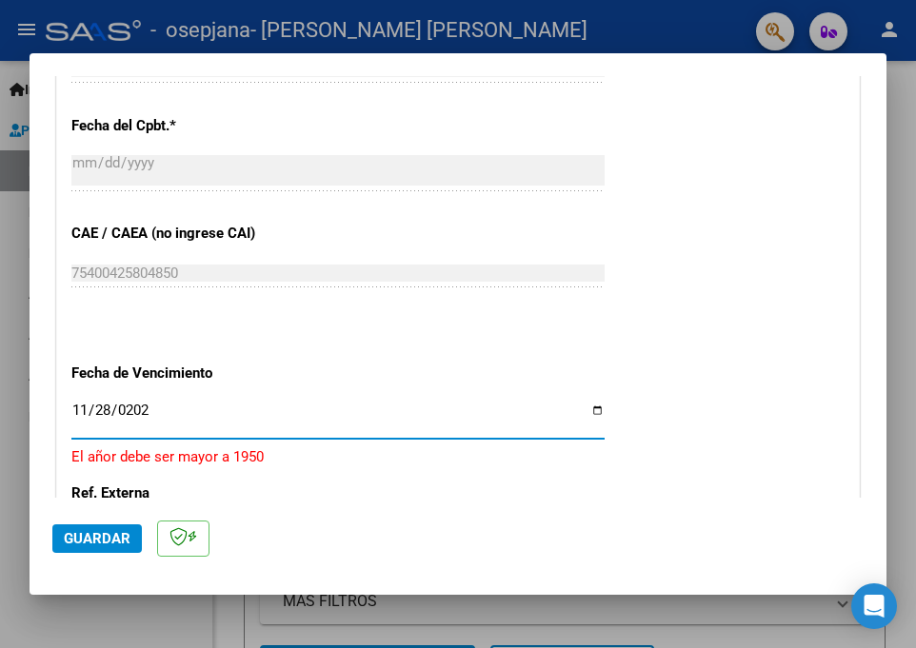
type input "[DATE]"
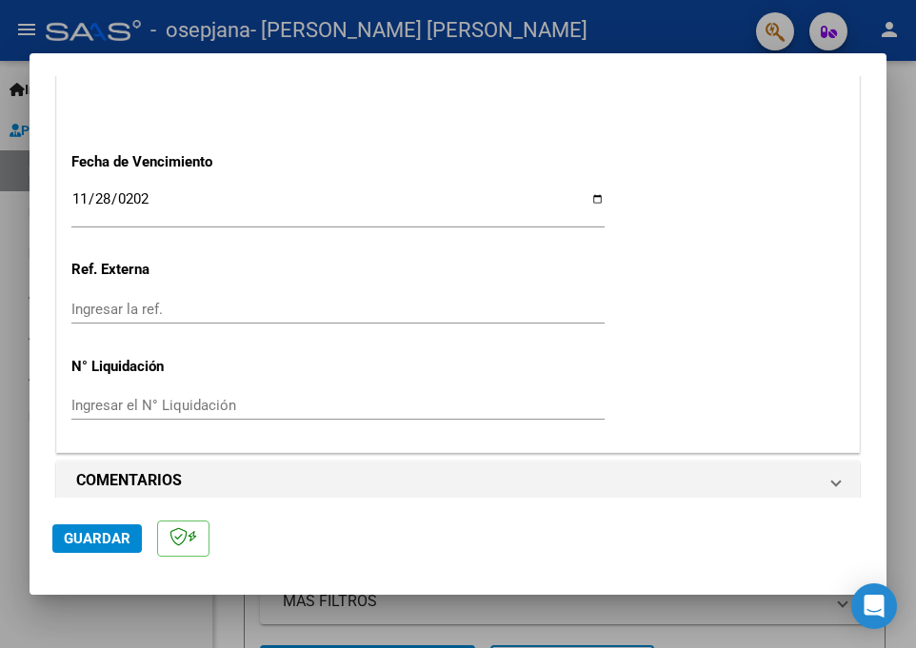
scroll to position [1312, 0]
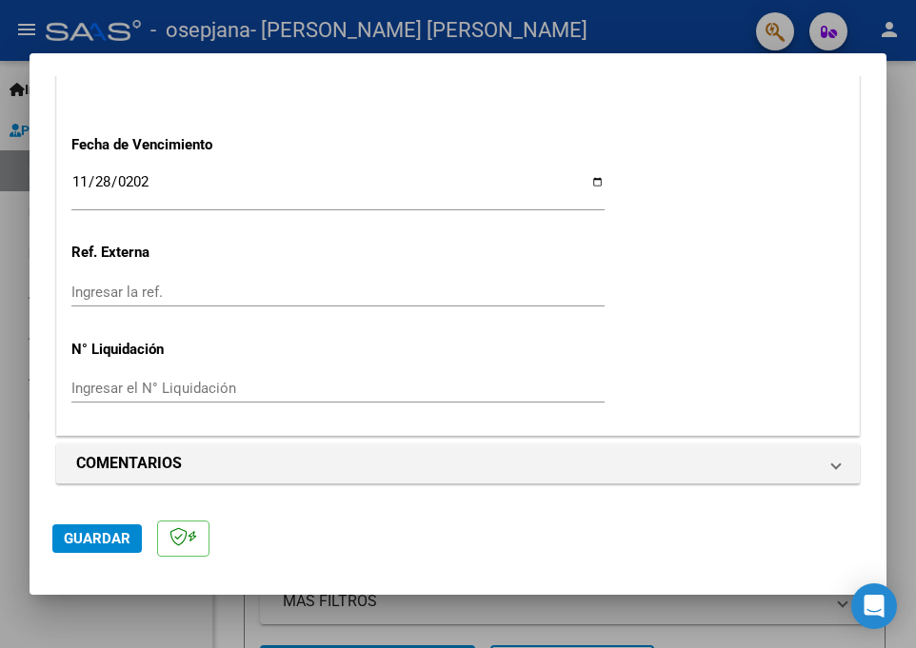
click at [91, 541] on span "Guardar" at bounding box center [97, 538] width 67 height 17
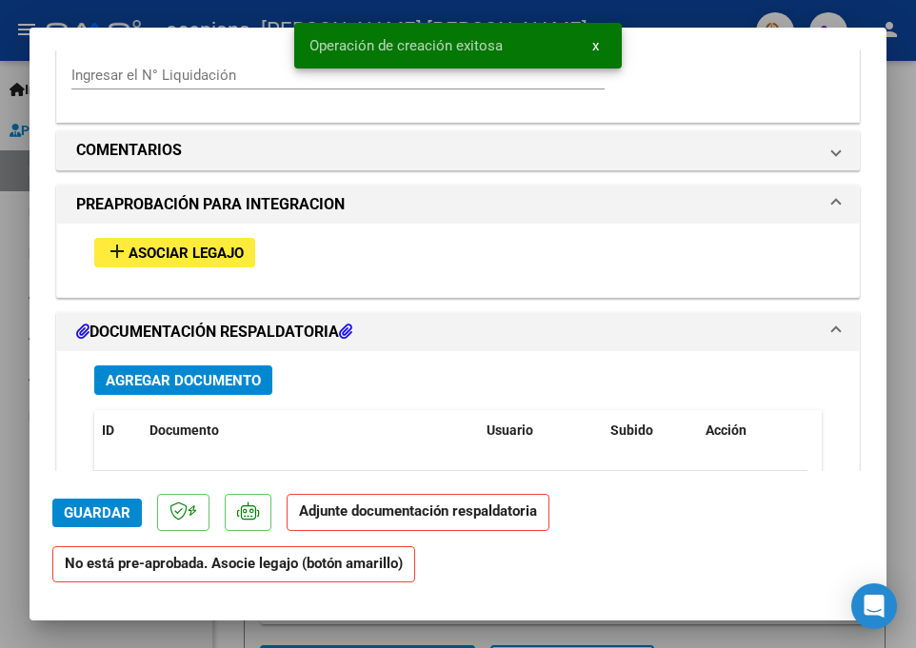
scroll to position [1577, 0]
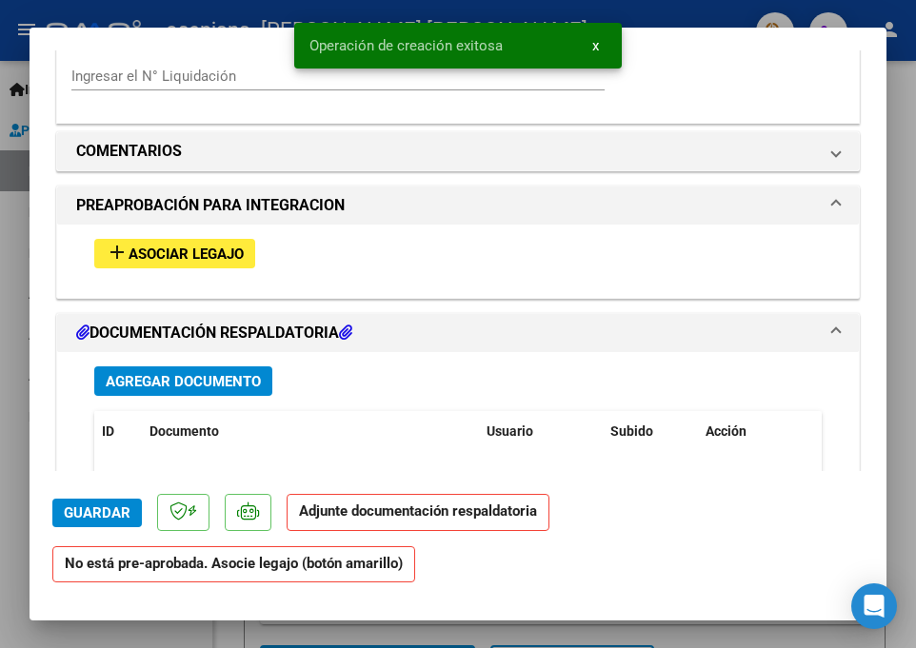
click at [184, 262] on span "Asociar Legajo" at bounding box center [186, 254] width 115 height 17
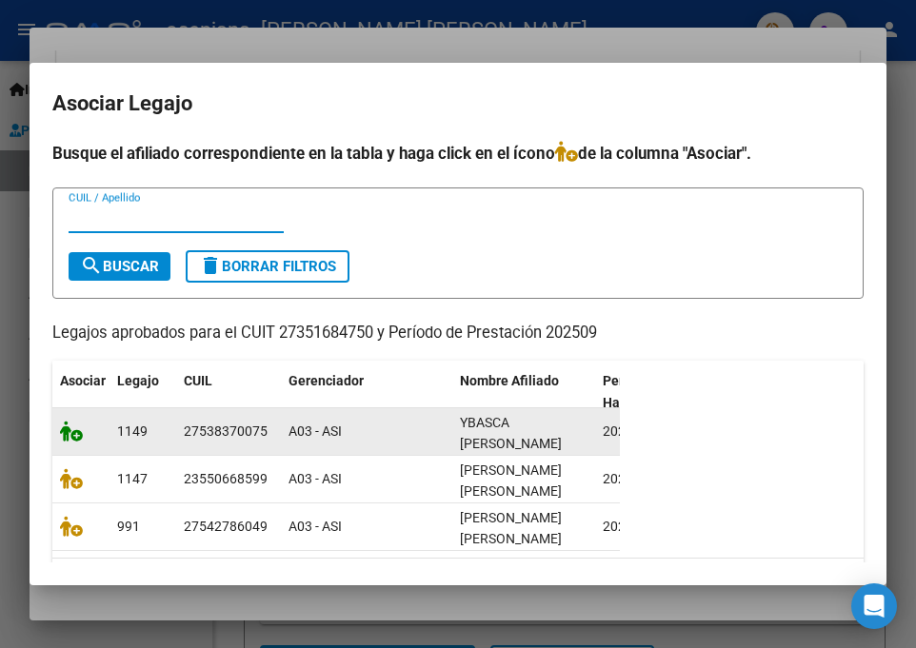
click at [78, 439] on icon at bounding box center [71, 431] width 23 height 21
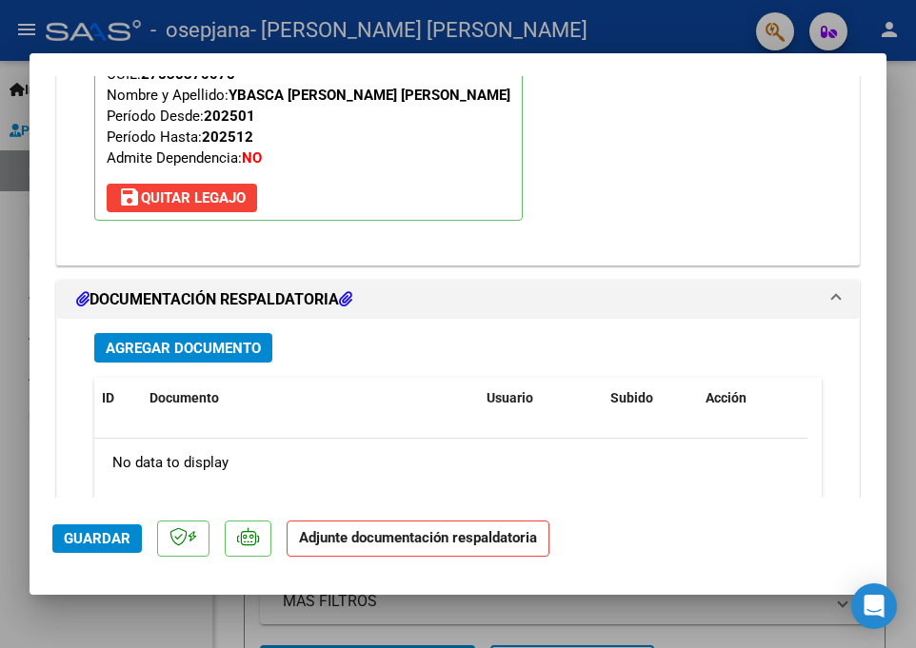
scroll to position [2138, 0]
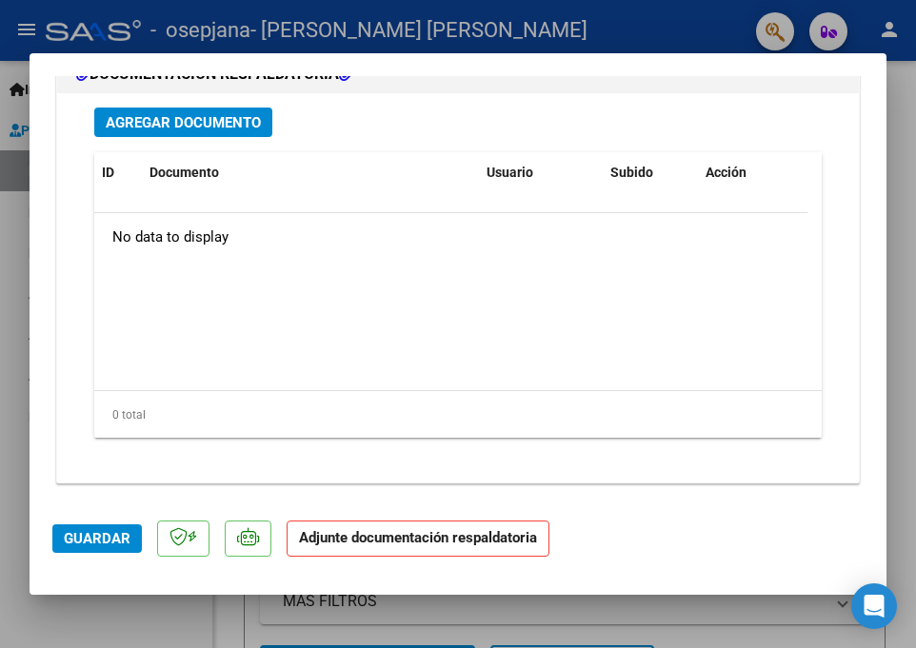
click at [209, 130] on span "Agregar Documento" at bounding box center [183, 122] width 155 height 17
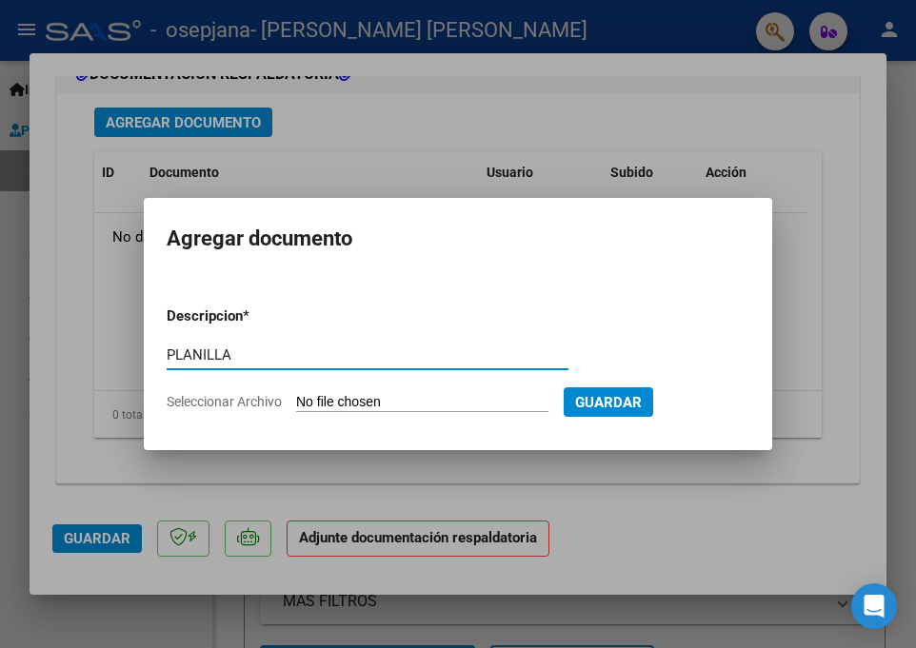
type input "PLANILLA"
click at [373, 397] on input "Seleccionar Archivo" at bounding box center [422, 403] width 252 height 18
type input "C:\fakepath\PLANILLA-[GEOGRAPHIC_DATA]-TO-SEPTIEMBRE25.pdf"
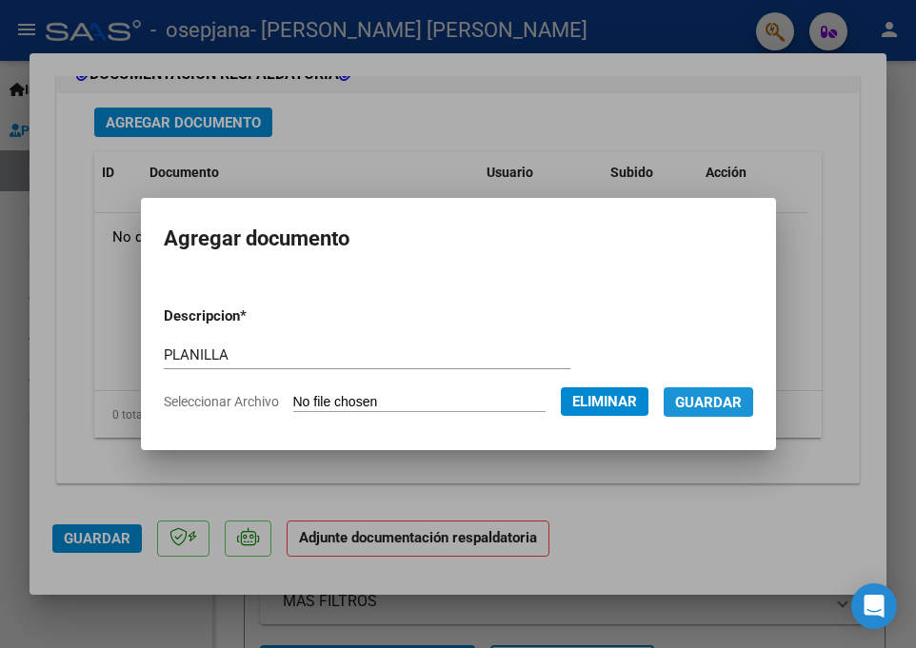
click at [718, 404] on span "Guardar" at bounding box center [708, 402] width 67 height 17
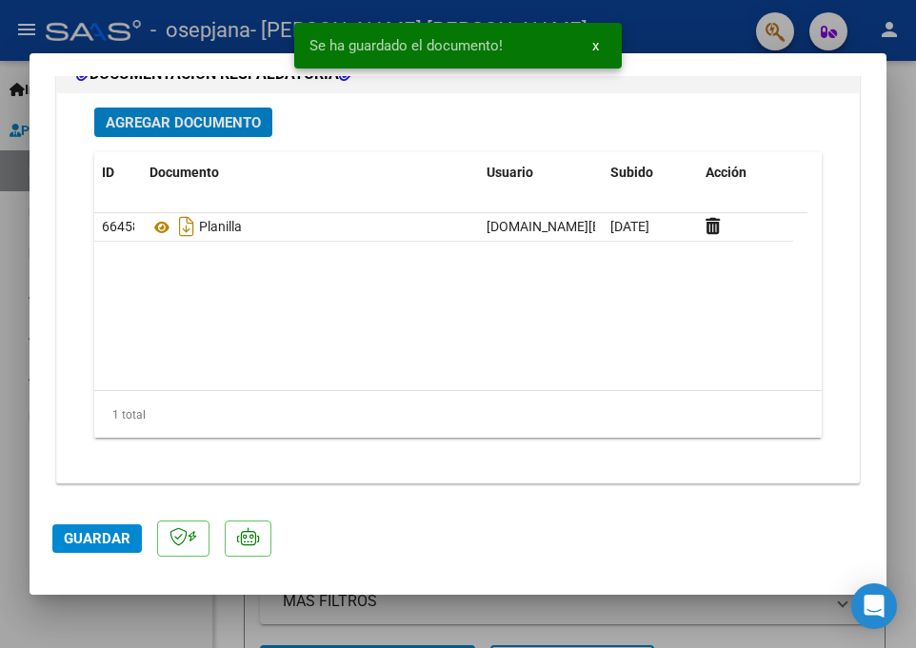
click at [114, 538] on span "Guardar" at bounding box center [97, 538] width 67 height 17
click at [56, 614] on div at bounding box center [458, 324] width 916 height 648
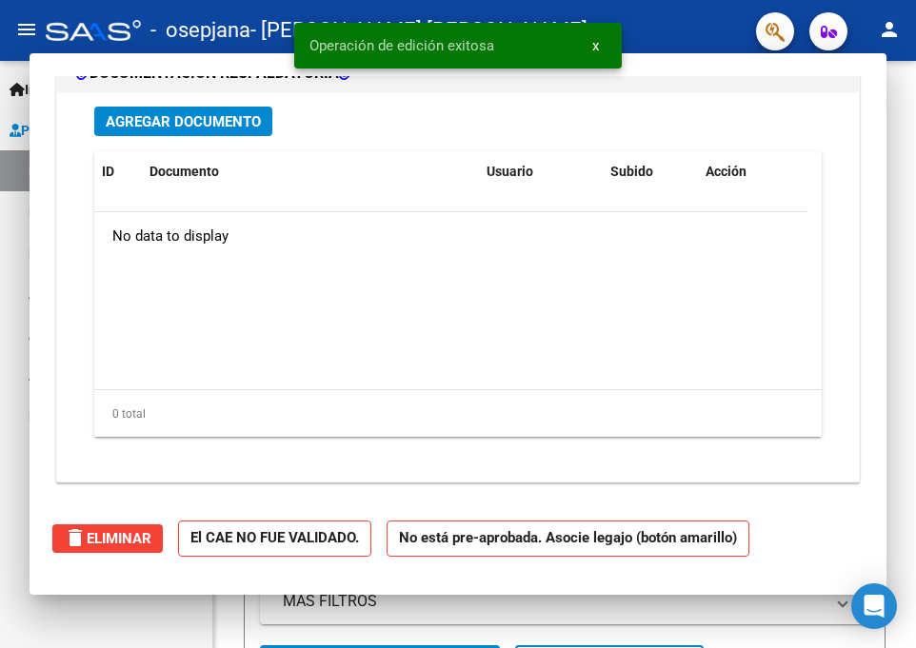
scroll to position [0, 0]
